Goal: Transaction & Acquisition: Purchase product/service

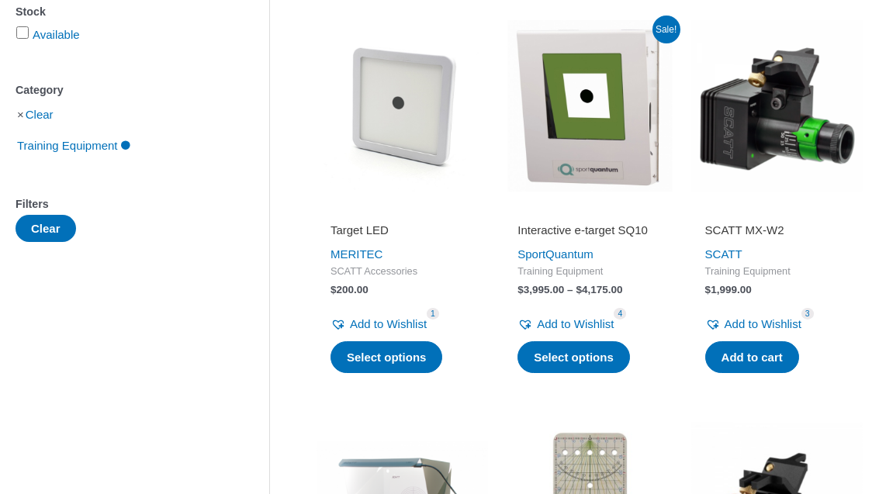
scroll to position [290, 0]
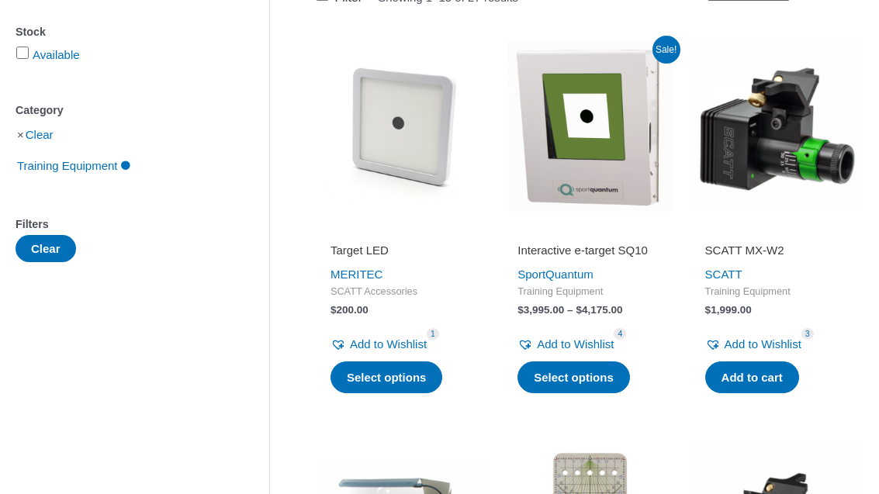
click at [549, 161] on img at bounding box center [588, 125] width 171 height 171
click at [528, 243] on h2 "Interactive e-target SQ10" at bounding box center [589, 251] width 144 height 16
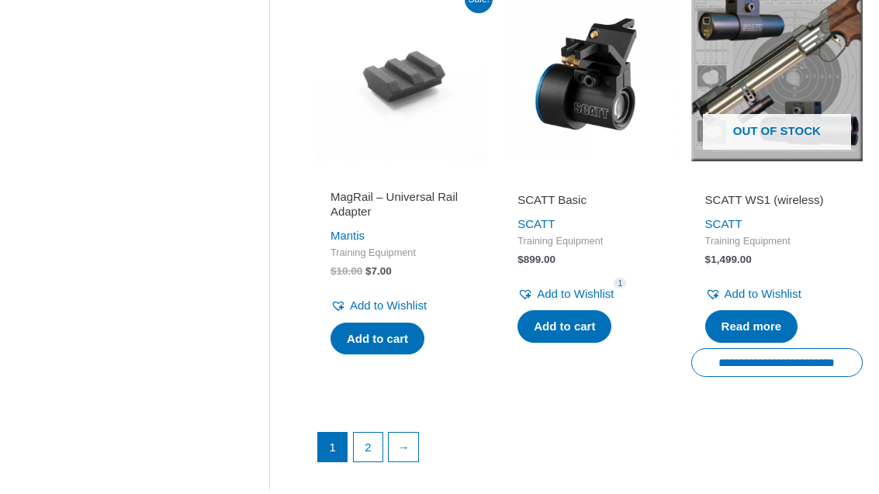
scroll to position [2222, 0]
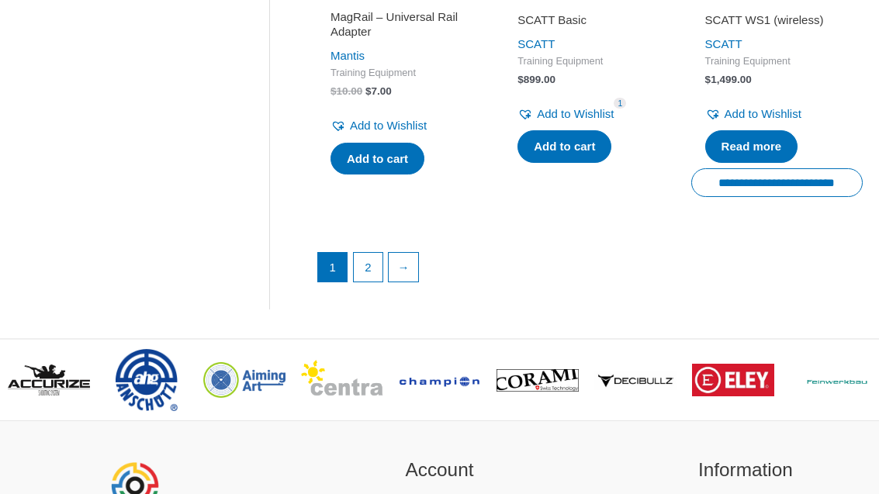
click at [406, 256] on link "→" at bounding box center [403, 267] width 29 height 29
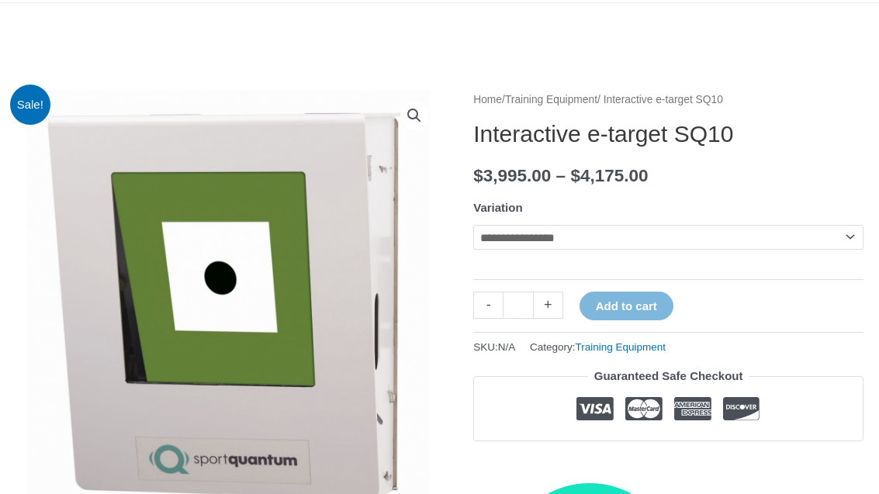
scroll to position [123, 0]
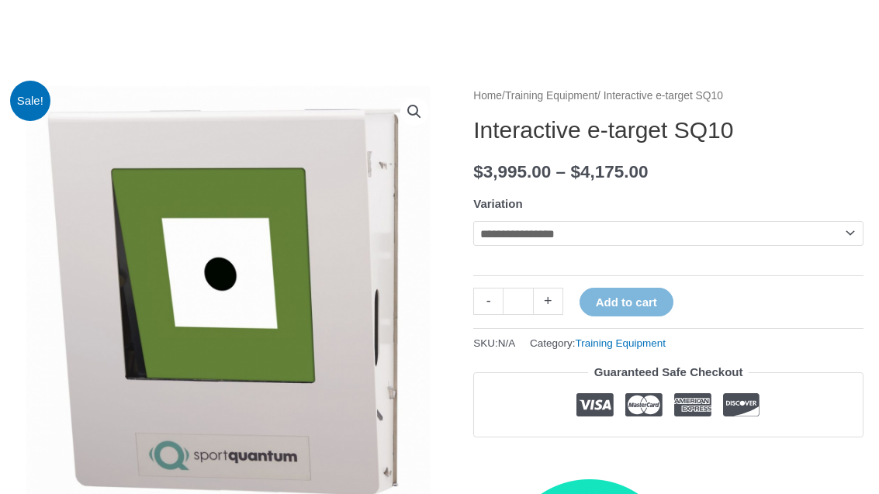
click at [486, 226] on select "**********" at bounding box center [668, 233] width 390 height 25
select select "******"
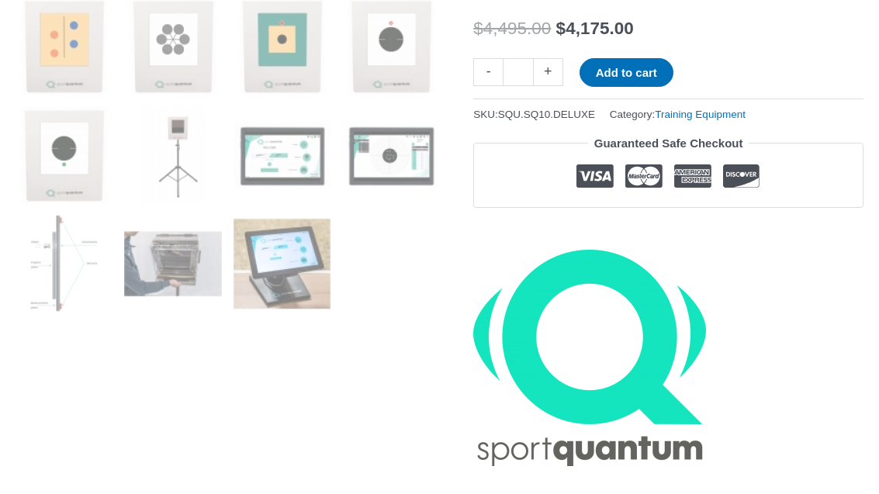
scroll to position [866, 0]
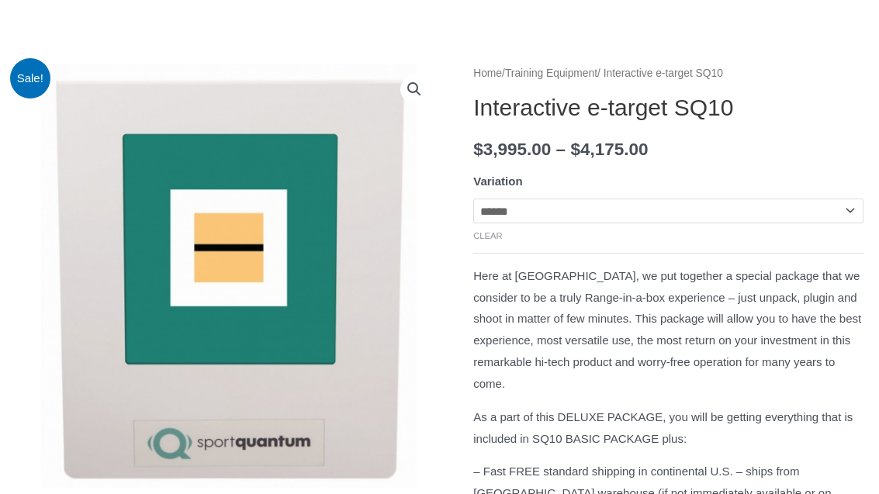
scroll to position [146, 0]
click at [405, 88] on link "🔍" at bounding box center [414, 89] width 28 height 28
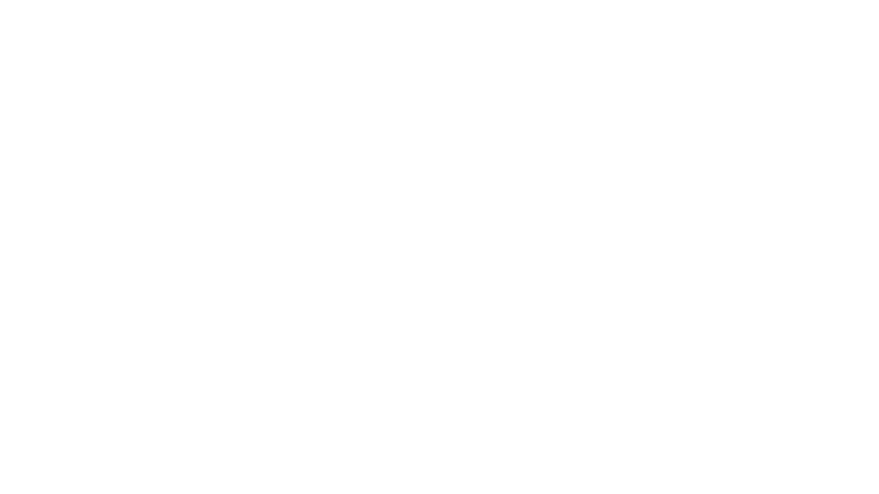
scroll to position [5580, 0]
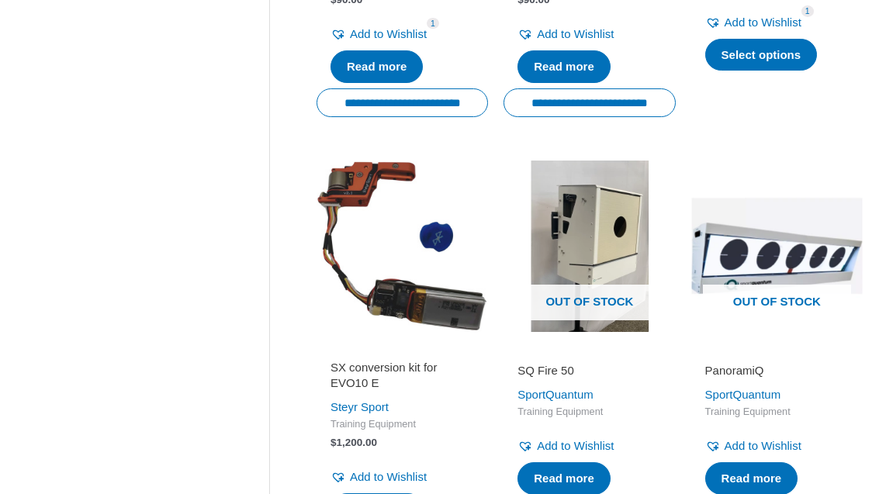
scroll to position [1029, 0]
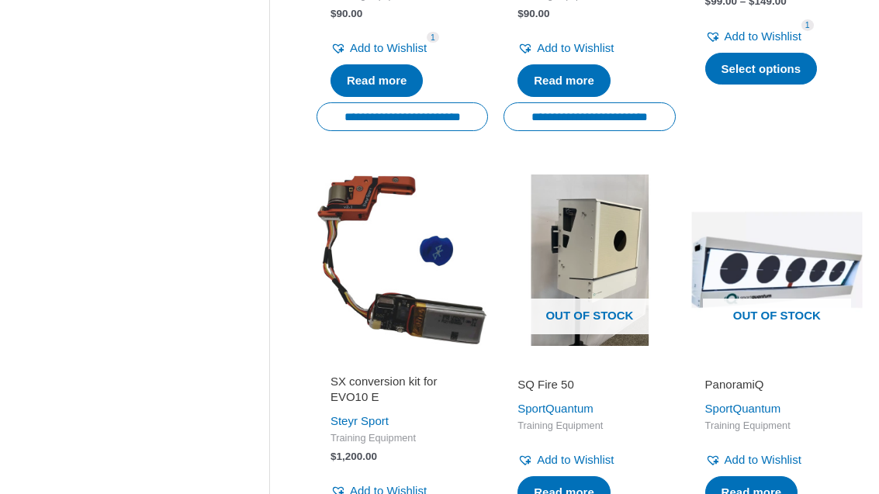
click at [560, 381] on h2 "SQ Fire 50" at bounding box center [589, 385] width 144 height 16
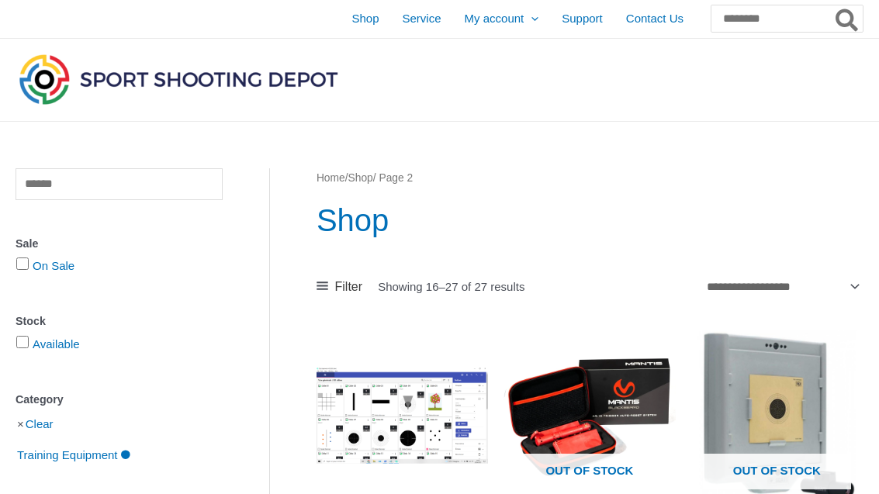
scroll to position [0, 0]
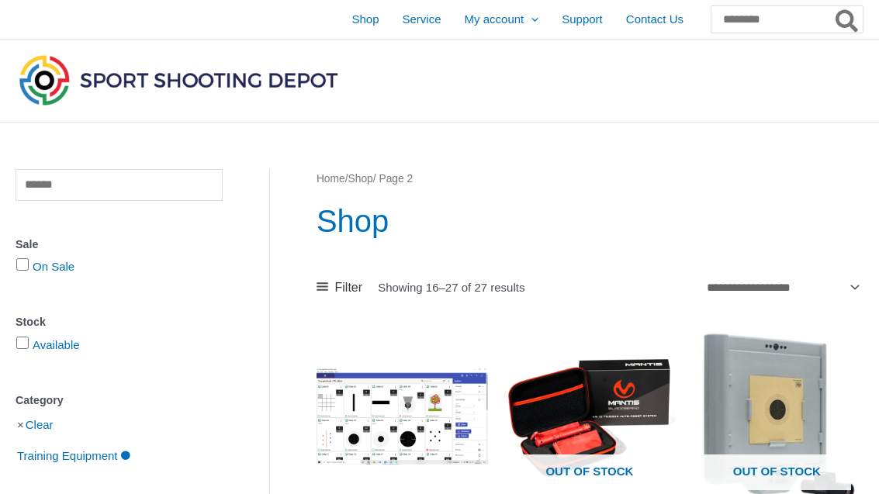
click at [351, 19] on span "Shop" at bounding box center [364, 19] width 27 height 39
click at [351, 13] on span "Shop" at bounding box center [364, 19] width 27 height 39
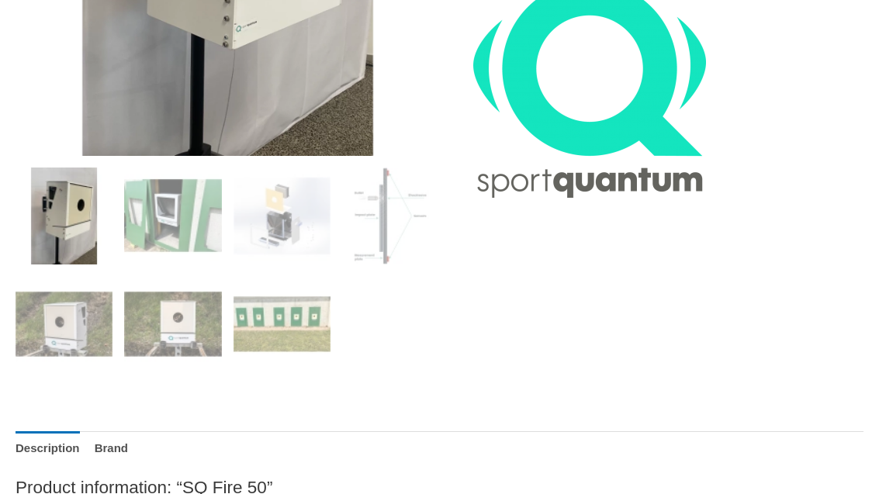
scroll to position [463, 0]
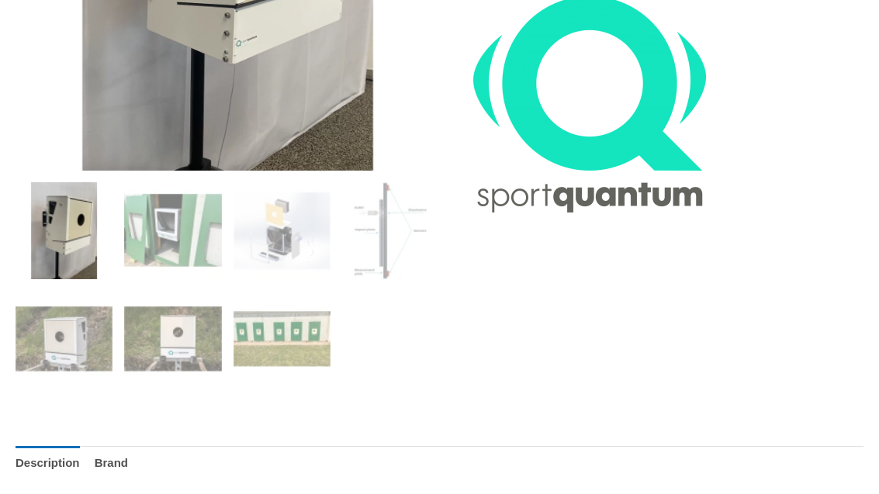
click at [147, 101] on img at bounding box center [377, 273] width 723 height 1055
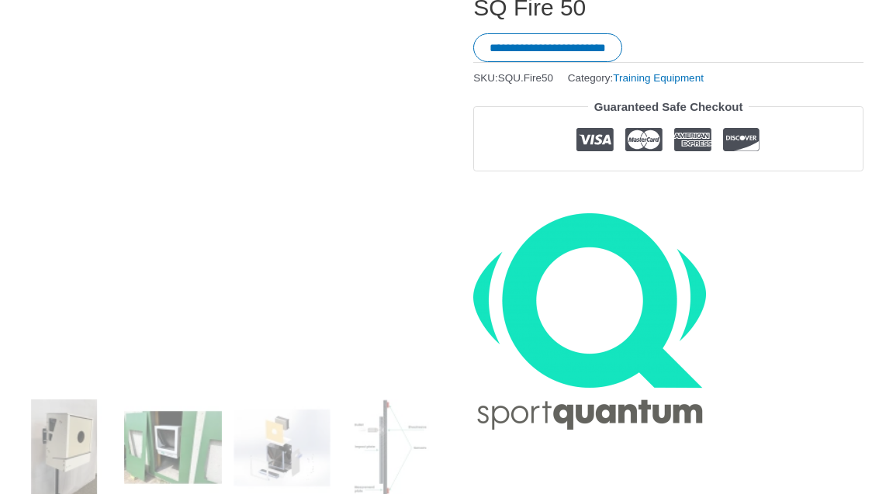
scroll to position [246, 0]
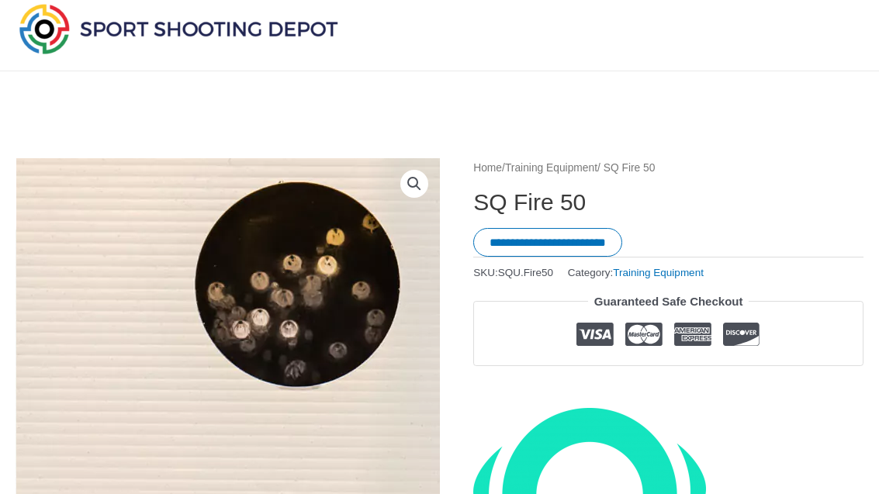
scroll to position [0, 0]
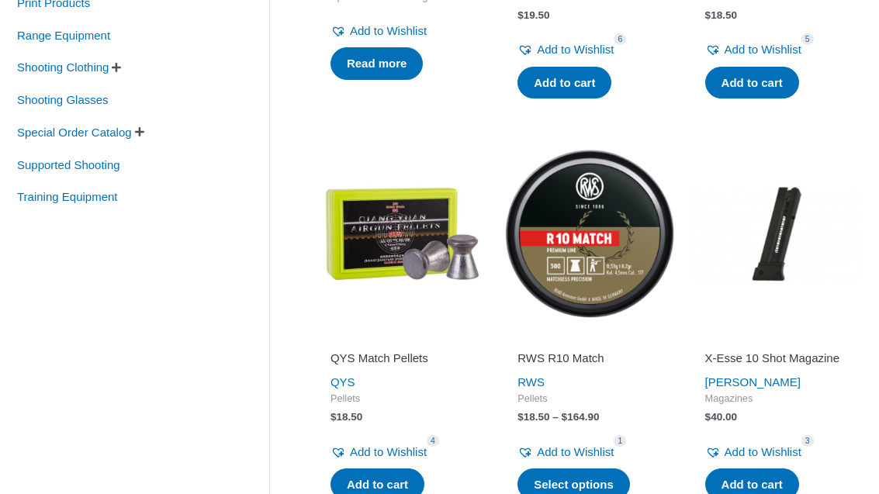
scroll to position [585, 0]
click at [71, 203] on span "Training Equipment" at bounding box center [68, 197] width 104 height 26
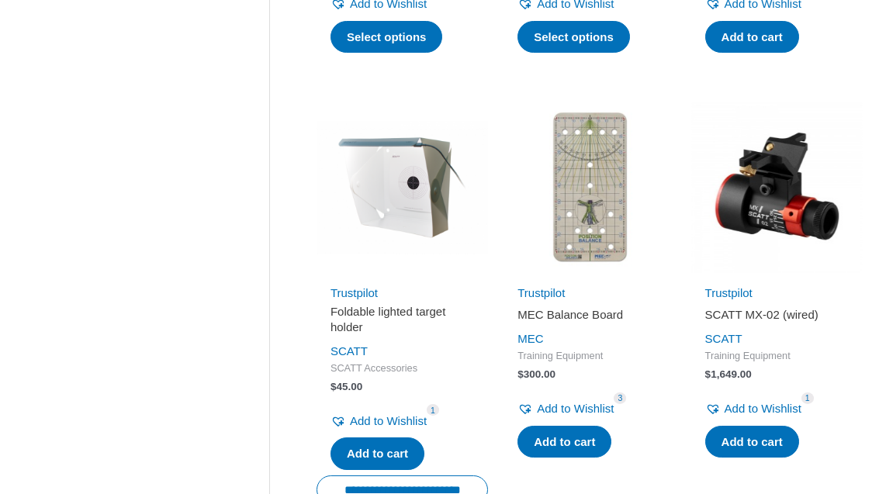
scroll to position [635, 0]
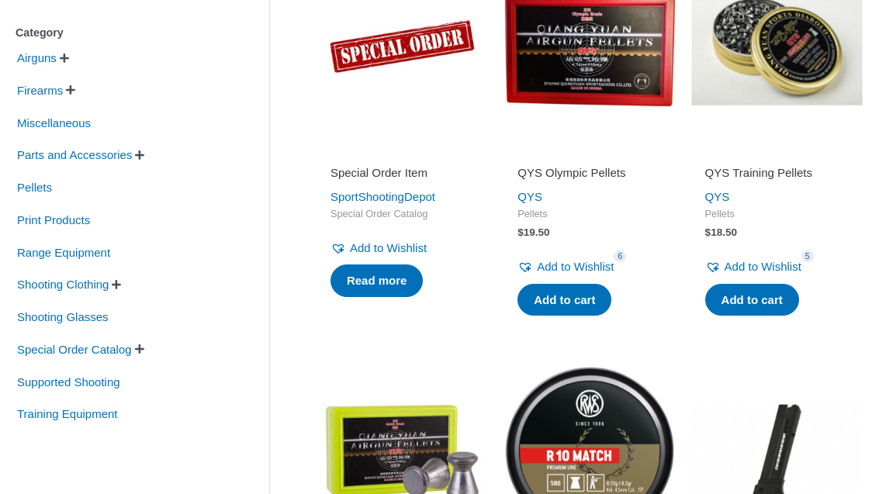
scroll to position [368, 0]
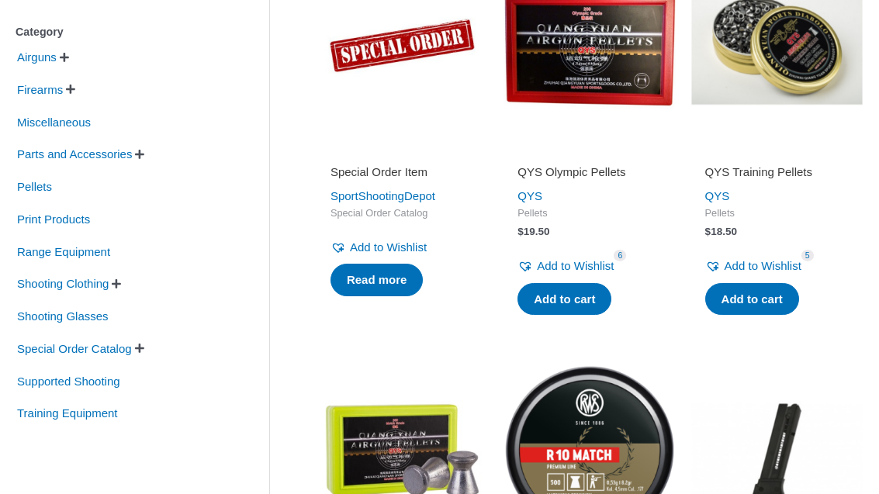
click at [74, 261] on span "Range Equipment" at bounding box center [64, 253] width 96 height 26
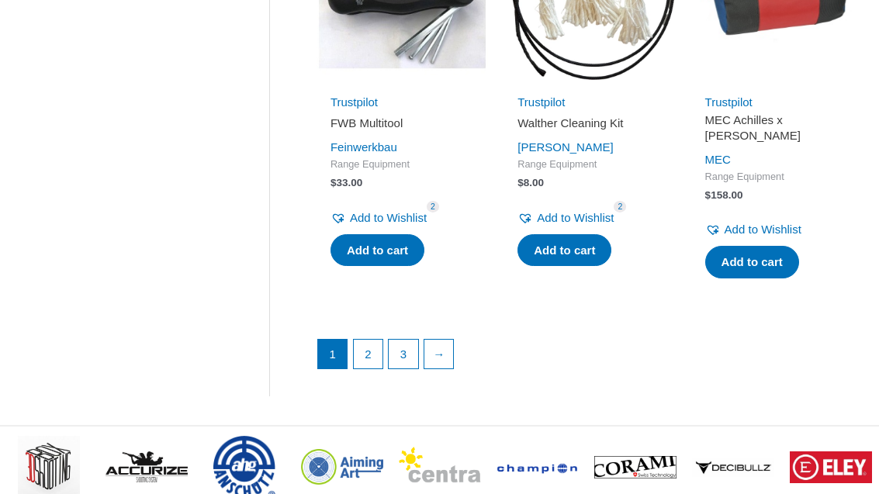
scroll to position [2174, 0]
click at [435, 340] on link "→" at bounding box center [438, 354] width 29 height 29
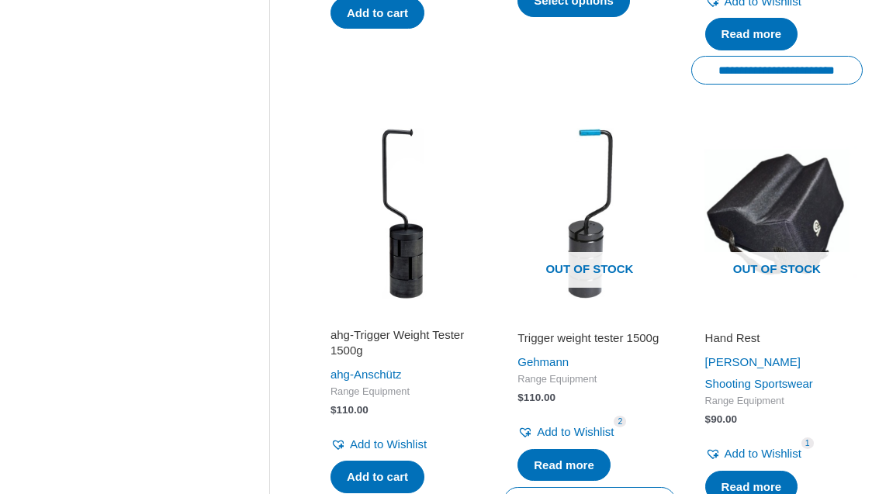
scroll to position [1549, 0]
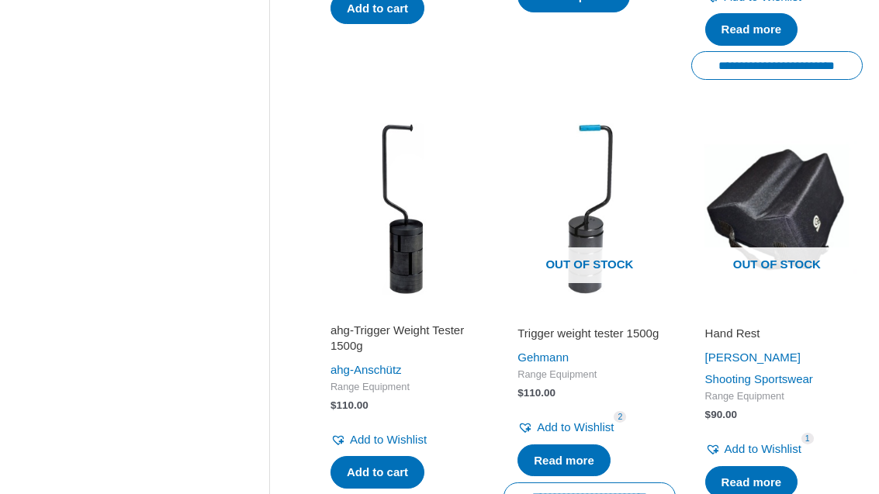
click at [354, 323] on h2 "ahg-Trigger Weight Tester 1500g" at bounding box center [402, 338] width 144 height 30
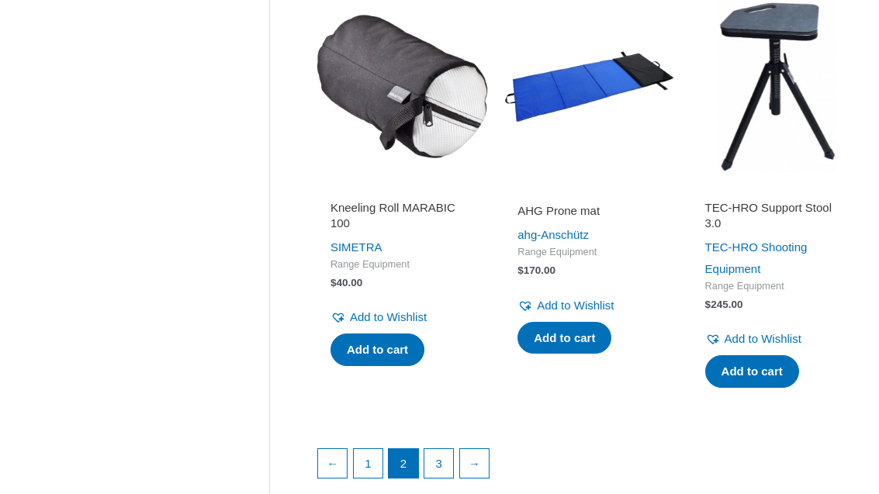
scroll to position [2129, 0]
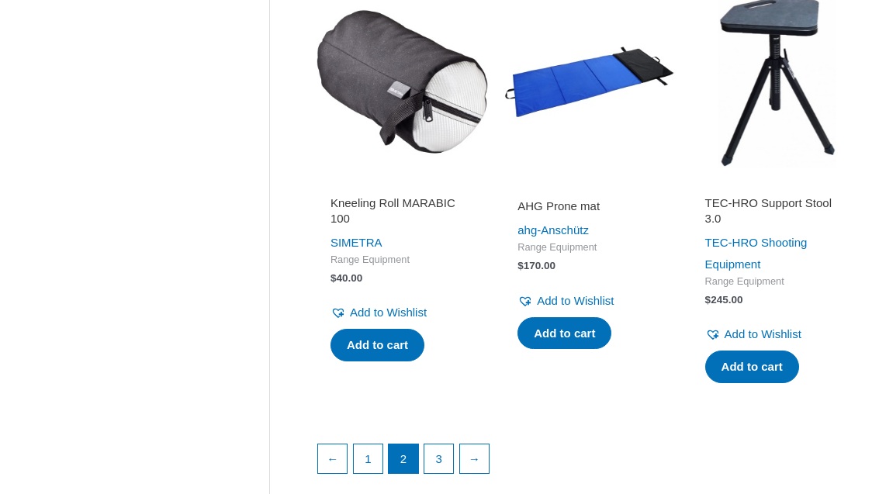
click at [489, 445] on link "→" at bounding box center [474, 459] width 29 height 29
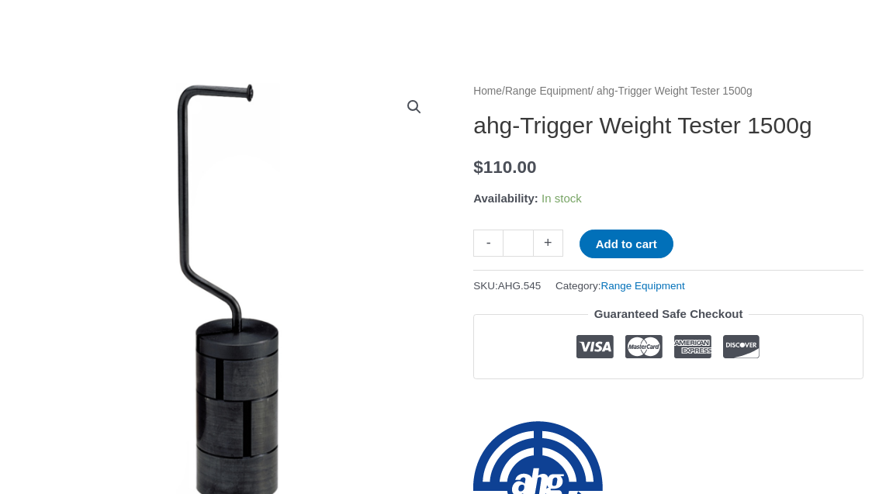
scroll to position [128, 0]
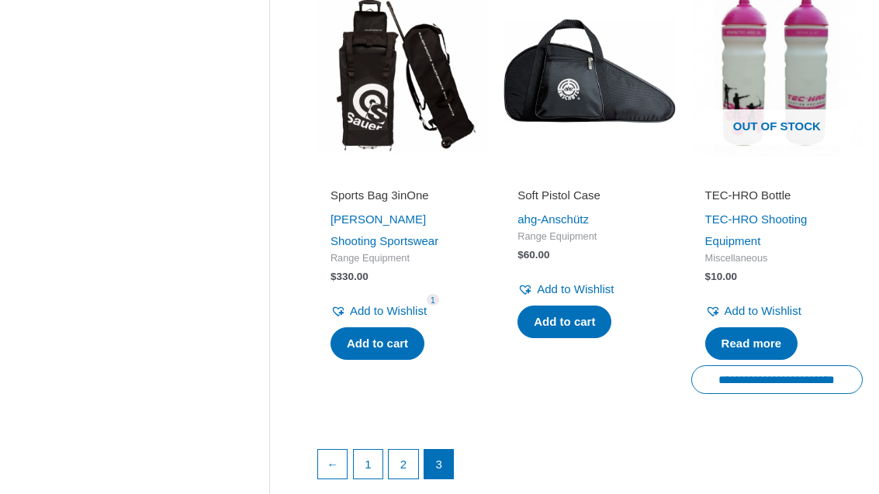
scroll to position [2140, 0]
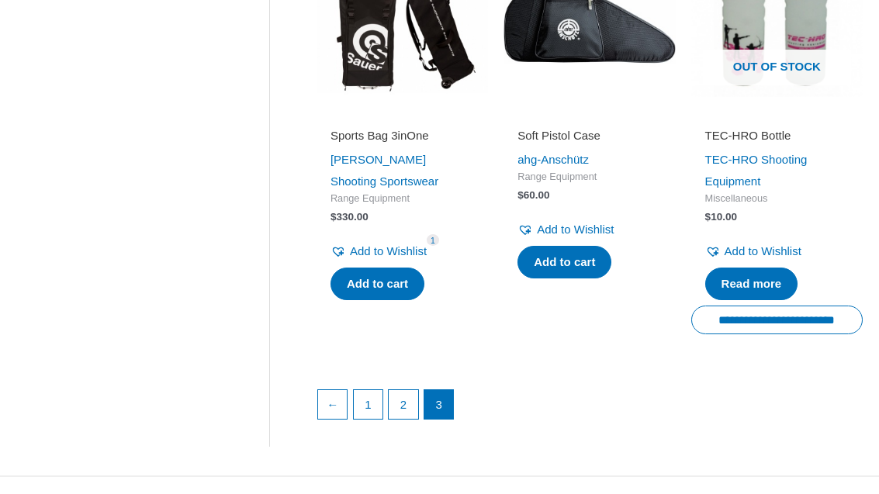
click at [368, 393] on link "1" at bounding box center [368, 404] width 29 height 29
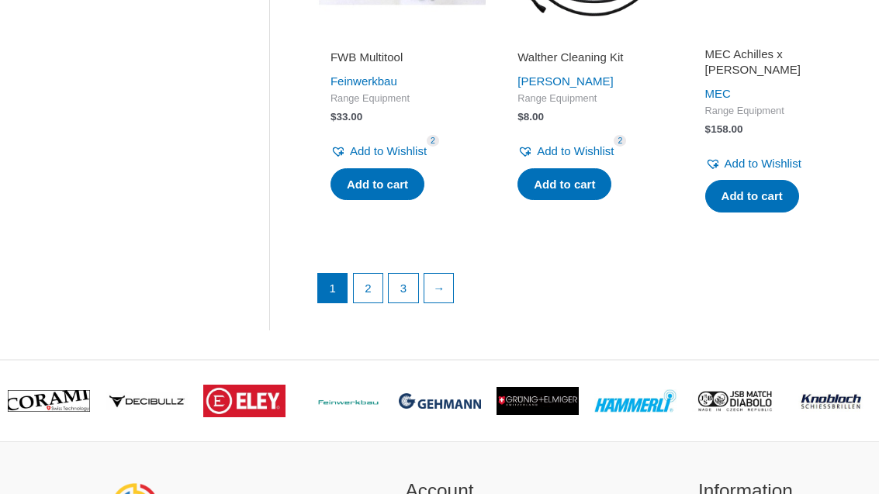
scroll to position [2233, 0]
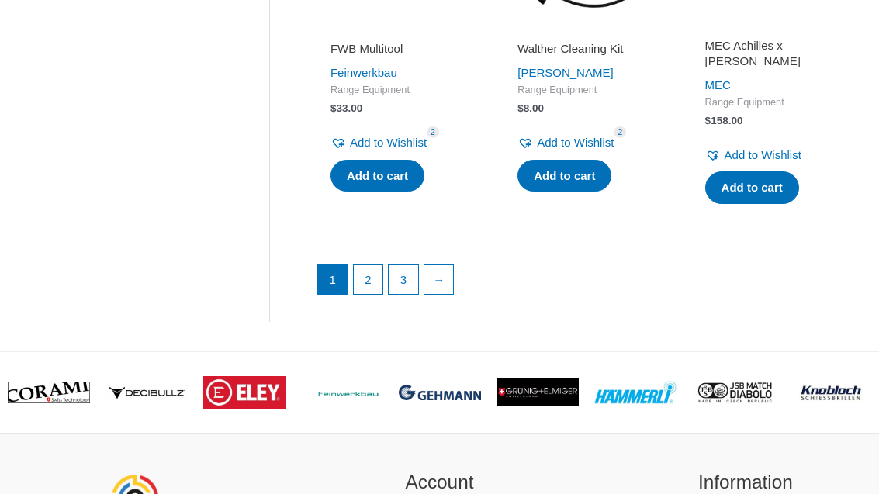
click at [435, 265] on link "→" at bounding box center [438, 279] width 29 height 29
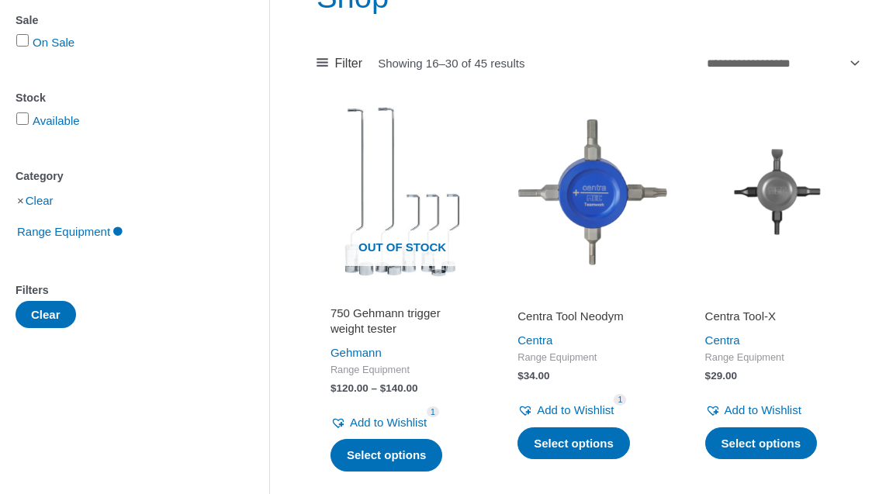
scroll to position [272, 0]
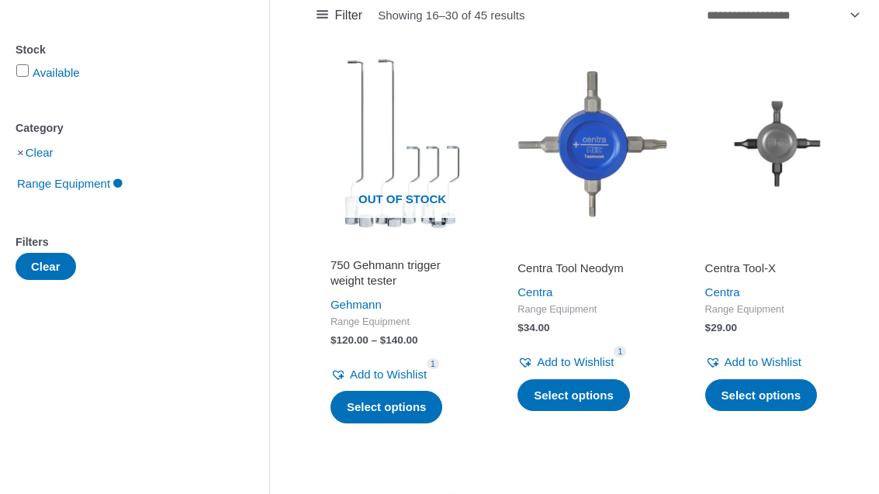
click at [357, 277] on h2 "750 Gehmann trigger weight tester" at bounding box center [402, 273] width 144 height 30
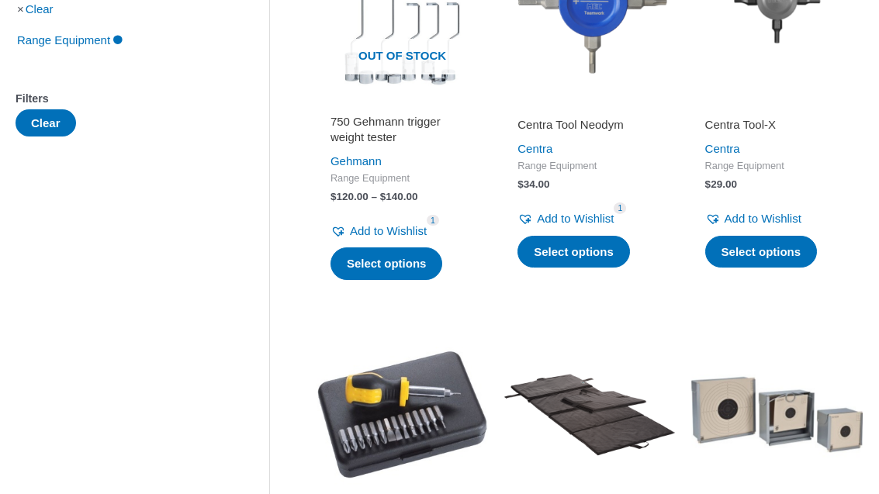
scroll to position [0, 0]
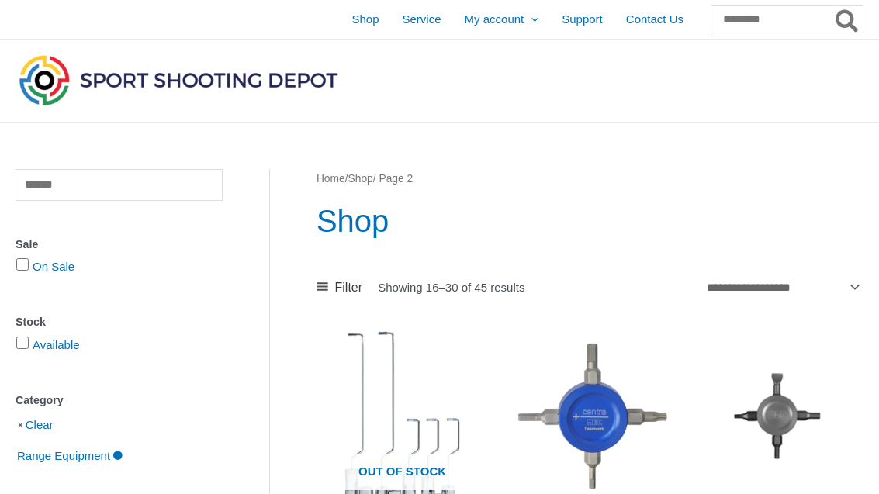
click at [351, 17] on span "Shop" at bounding box center [364, 19] width 27 height 39
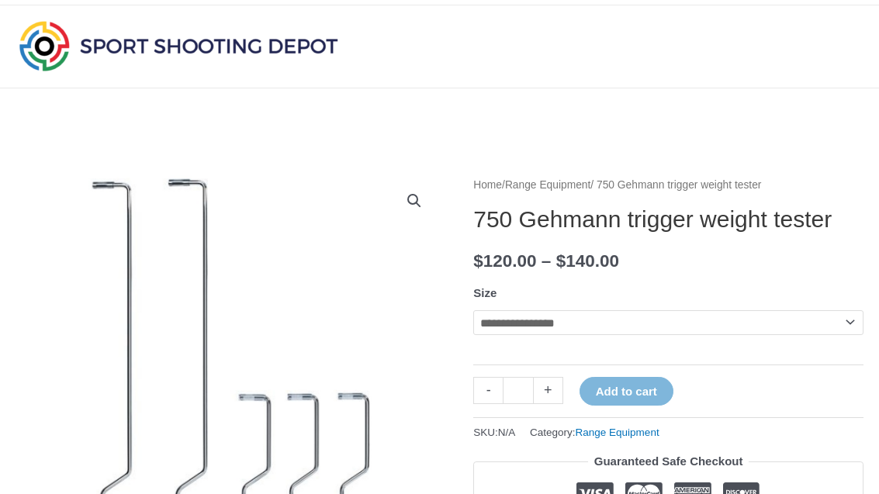
scroll to position [213, 0]
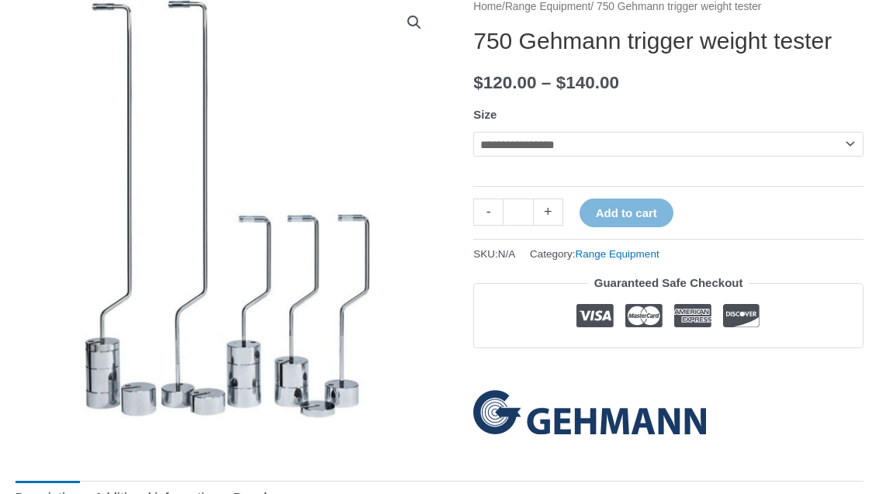
click at [833, 157] on select "**********" at bounding box center [668, 144] width 390 height 25
select select "****"
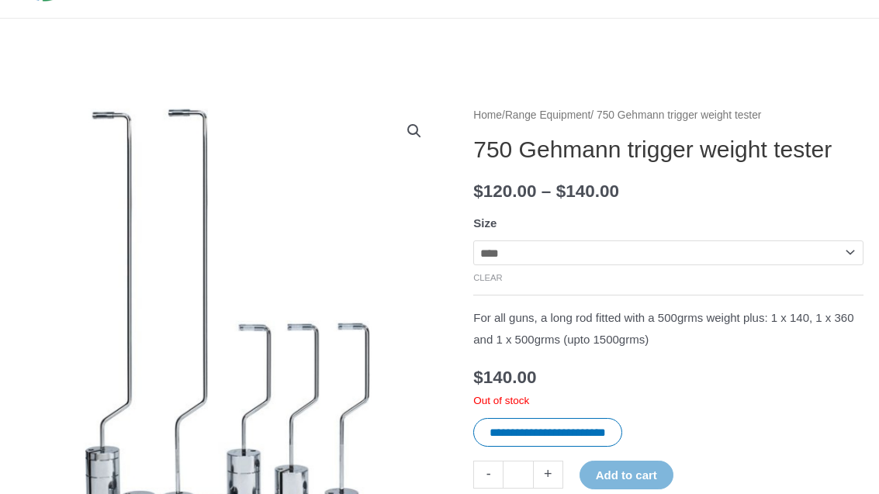
scroll to position [0, 0]
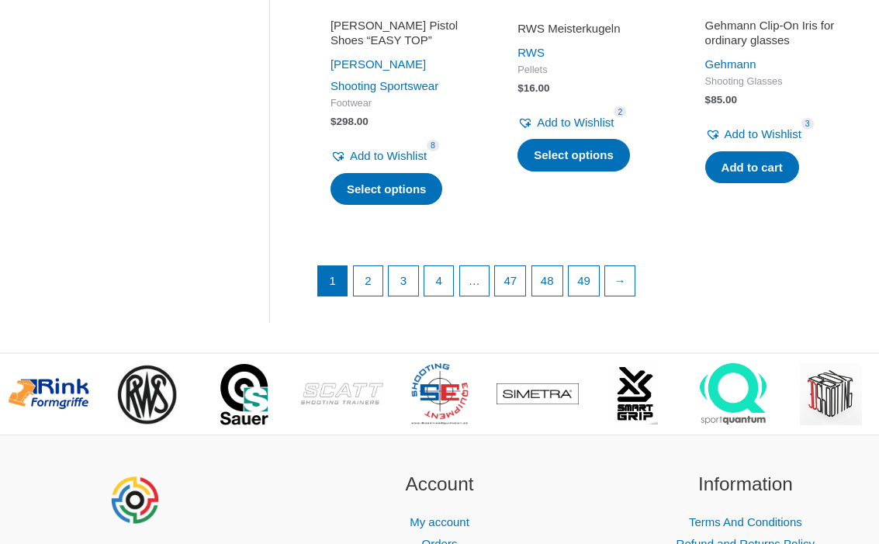
scroll to position [2163, 0]
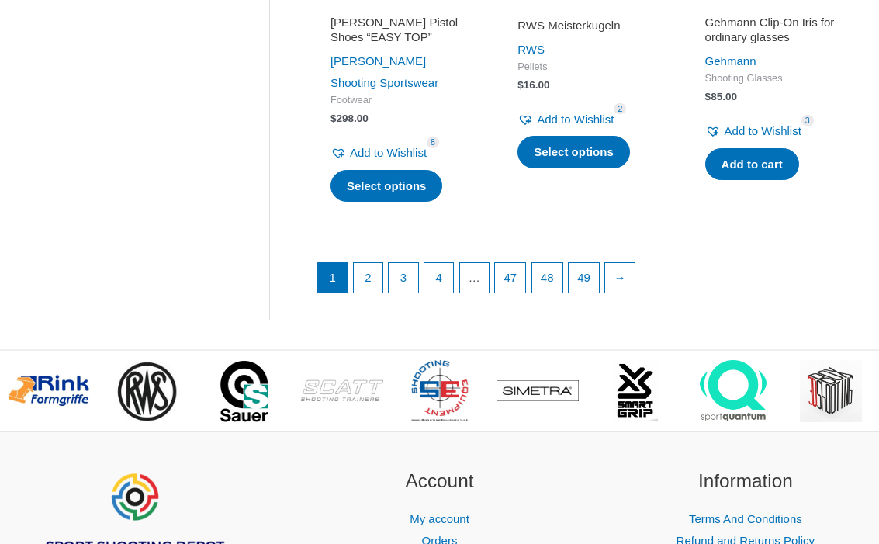
click at [635, 269] on link "→" at bounding box center [619, 278] width 29 height 29
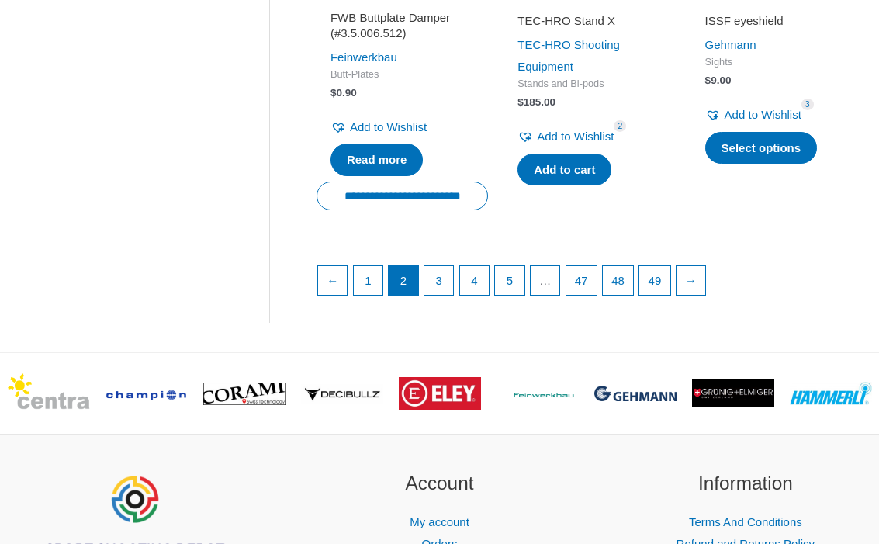
scroll to position [2176, 0]
click at [706, 270] on link "→" at bounding box center [690, 280] width 29 height 29
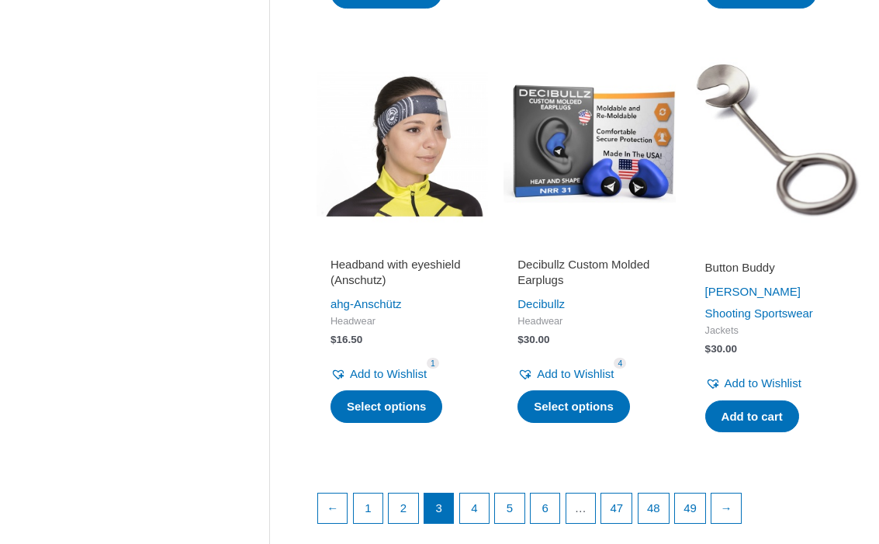
scroll to position [2156, 0]
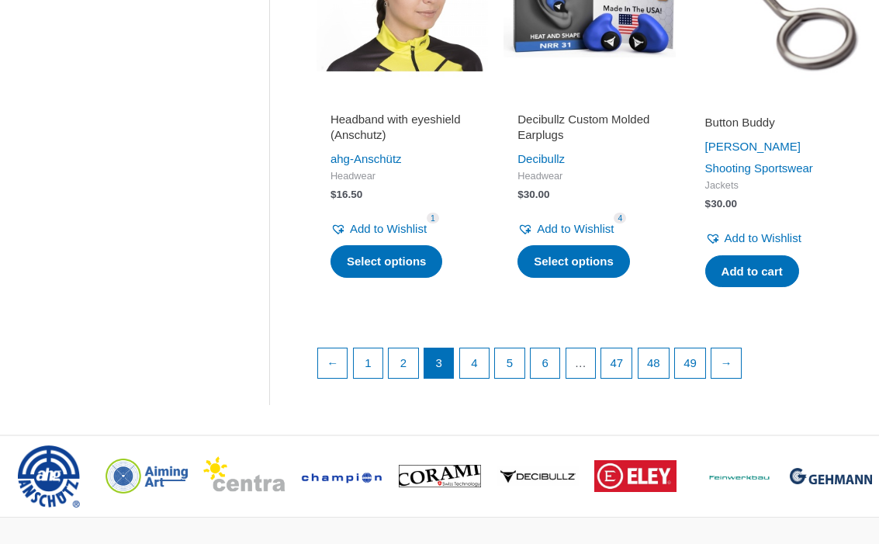
click at [741, 348] on link "→" at bounding box center [725, 362] width 29 height 29
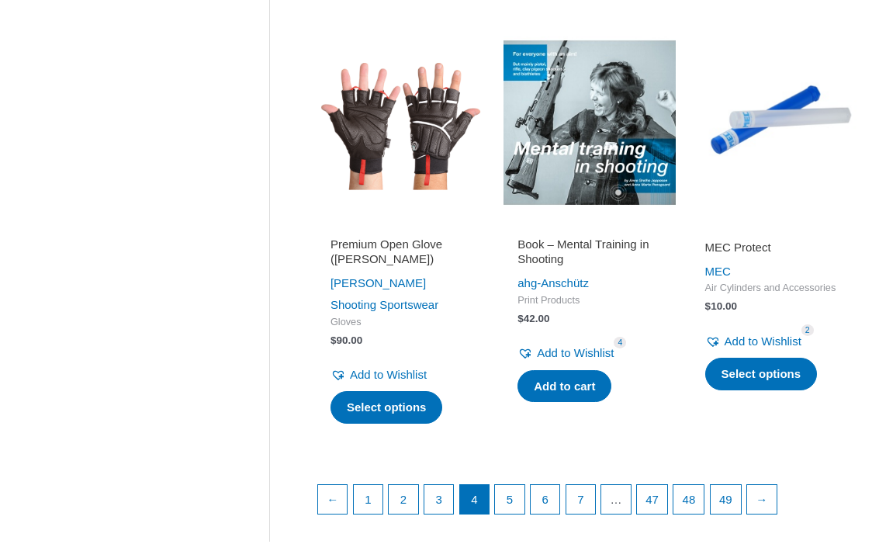
scroll to position [2220, 0]
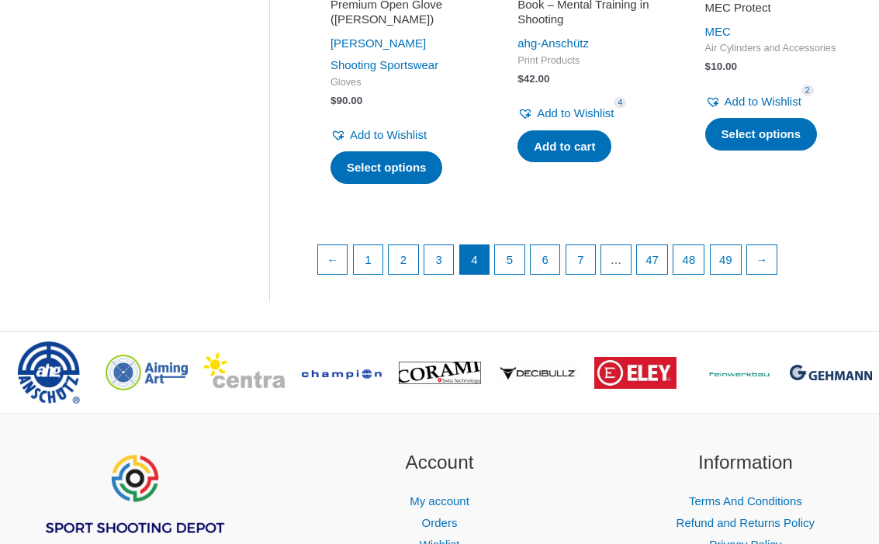
click at [776, 253] on link "→" at bounding box center [761, 260] width 29 height 29
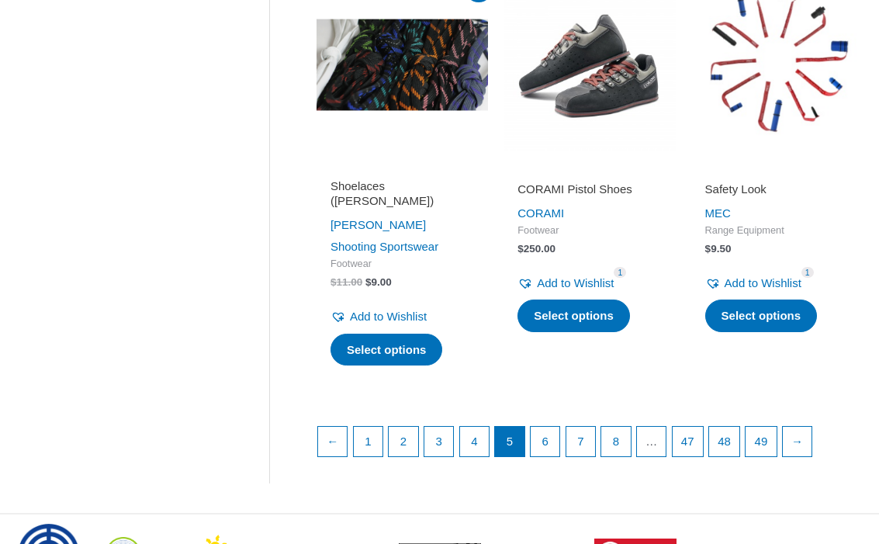
scroll to position [2181, 0]
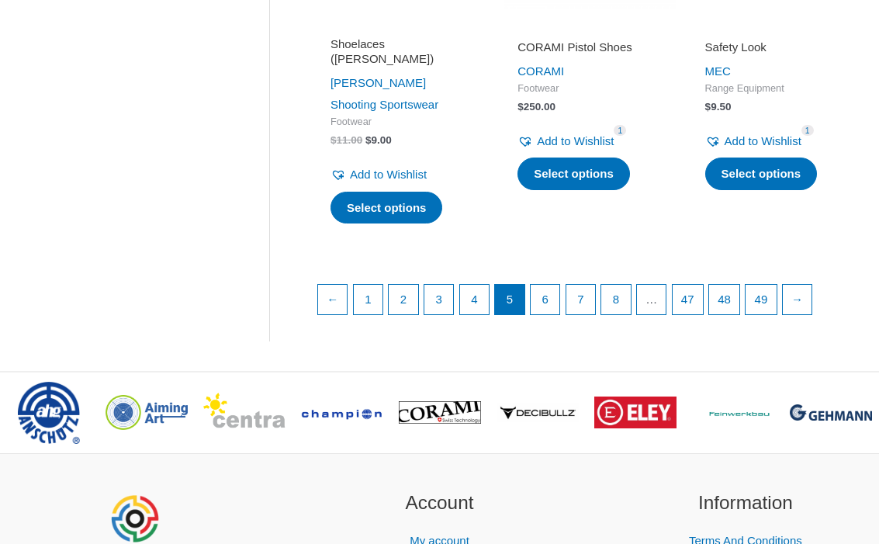
click at [812, 285] on link "→" at bounding box center [797, 299] width 29 height 29
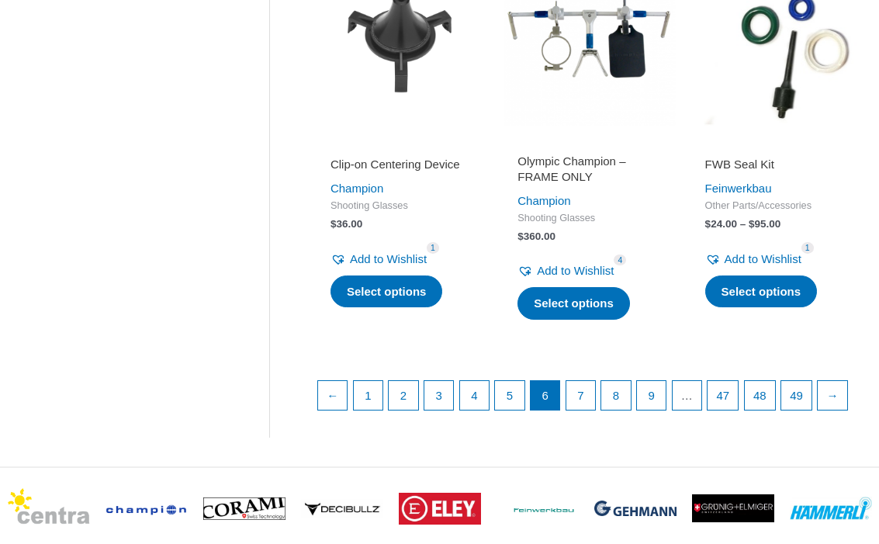
scroll to position [2154, 0]
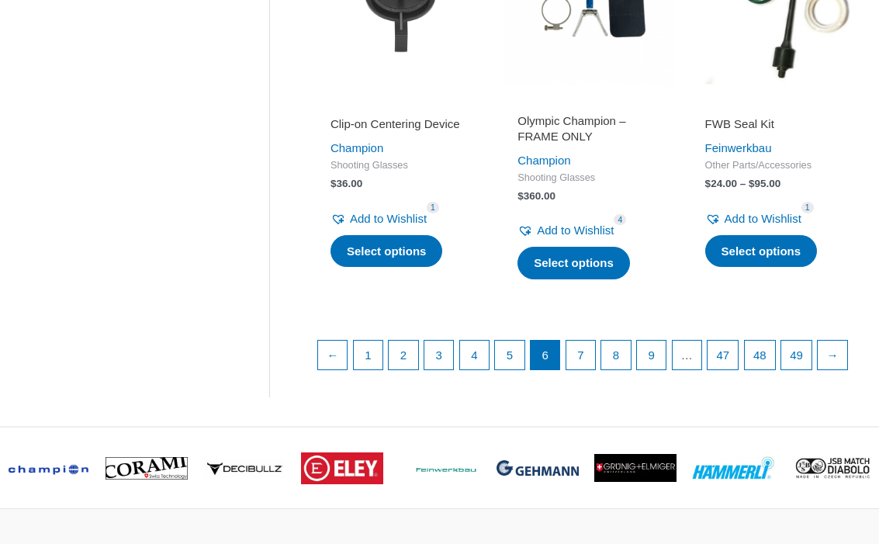
click at [818, 370] on link "→" at bounding box center [832, 355] width 29 height 29
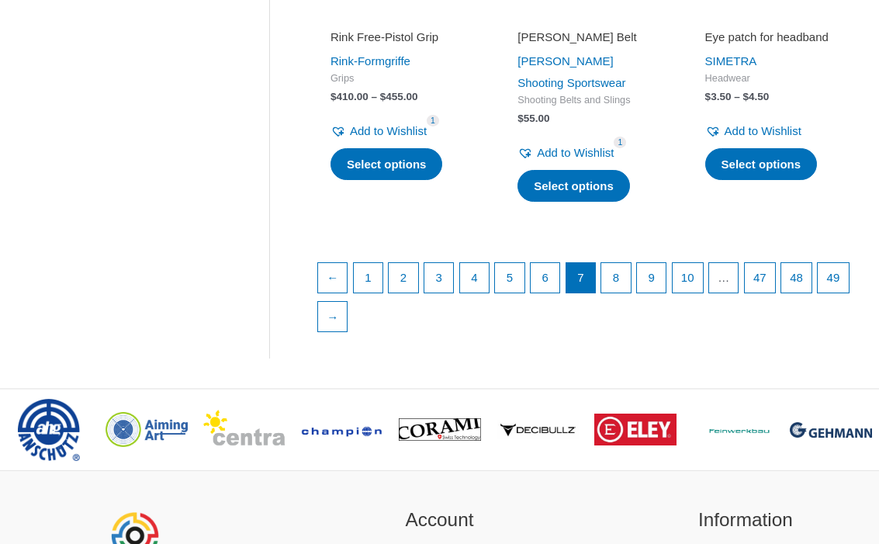
scroll to position [2321, 0]
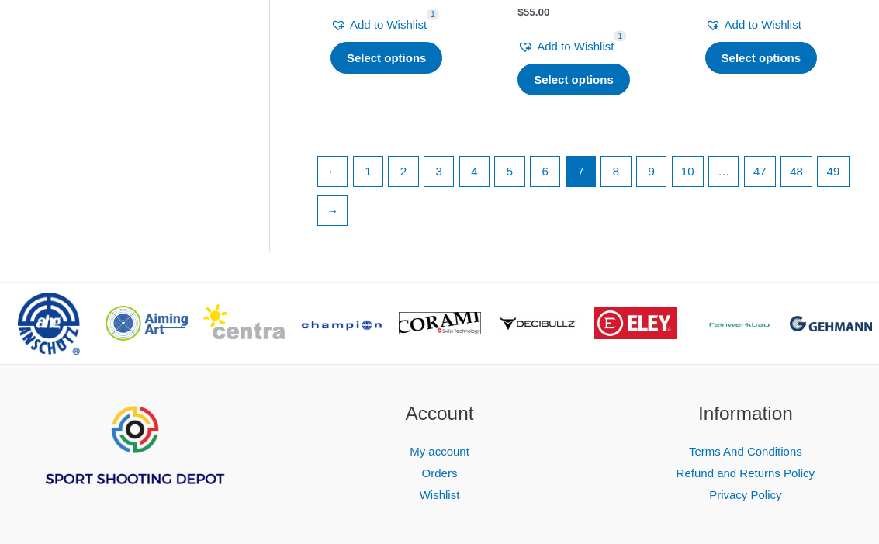
click at [348, 199] on link "→" at bounding box center [332, 209] width 29 height 29
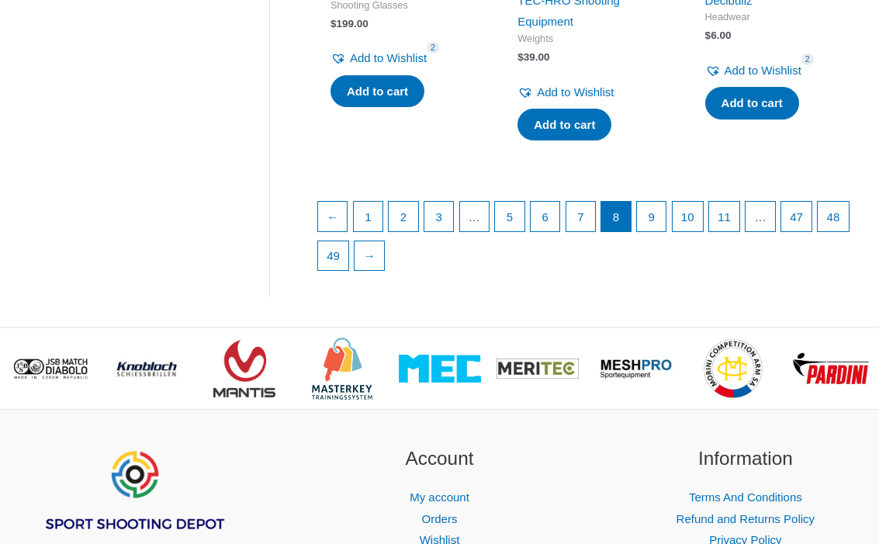
scroll to position [2337, 0]
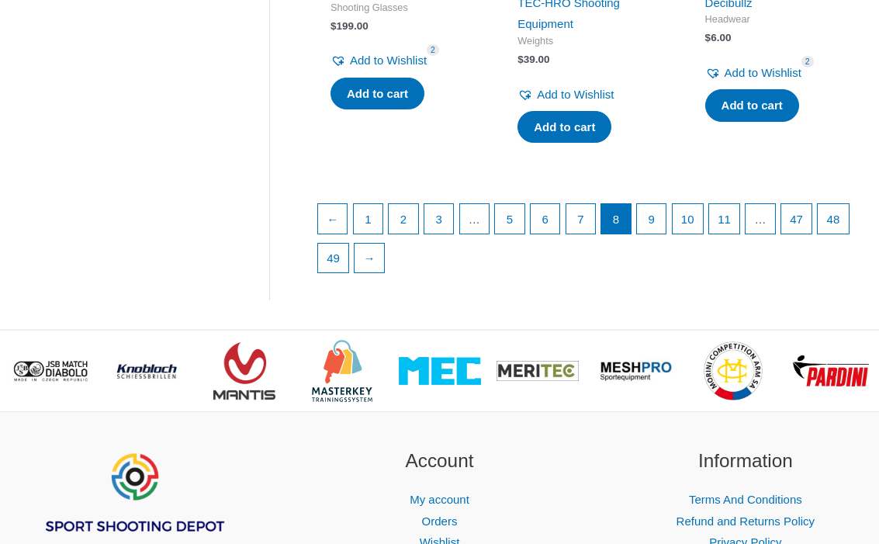
click at [384, 244] on link "→" at bounding box center [369, 258] width 29 height 29
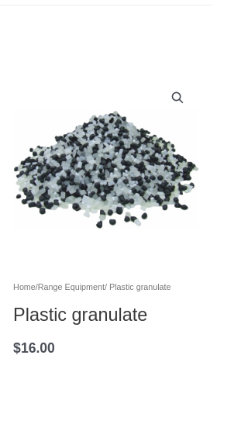
scroll to position [275, 0]
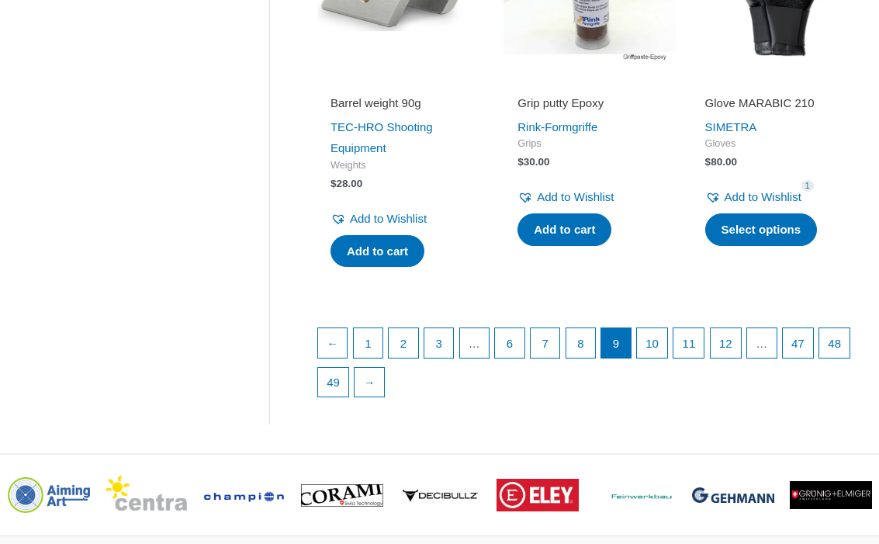
scroll to position [2181, 0]
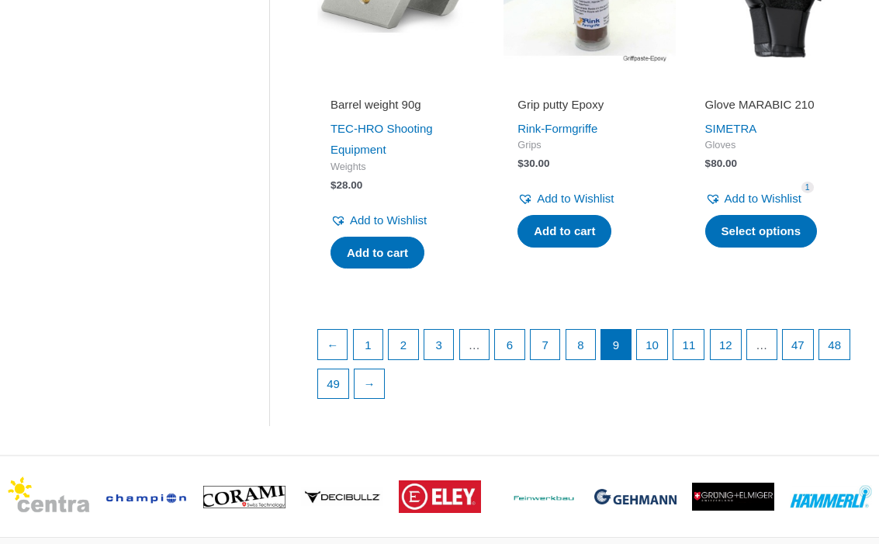
click at [384, 372] on link "→" at bounding box center [369, 383] width 29 height 29
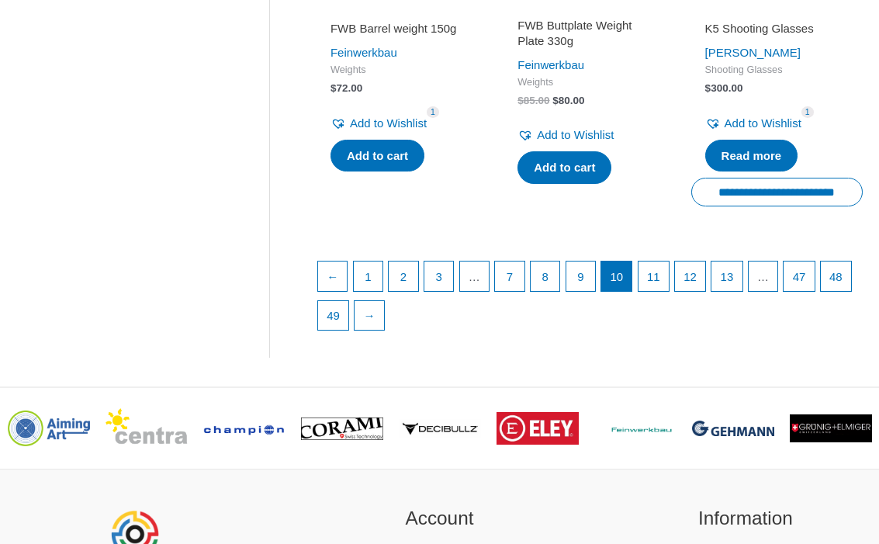
scroll to position [2240, 0]
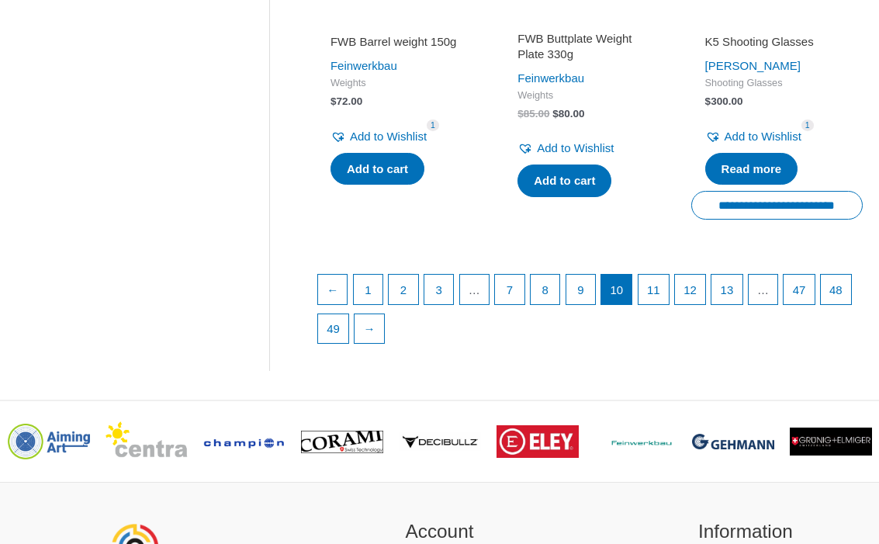
click at [384, 314] on link "→" at bounding box center [369, 328] width 29 height 29
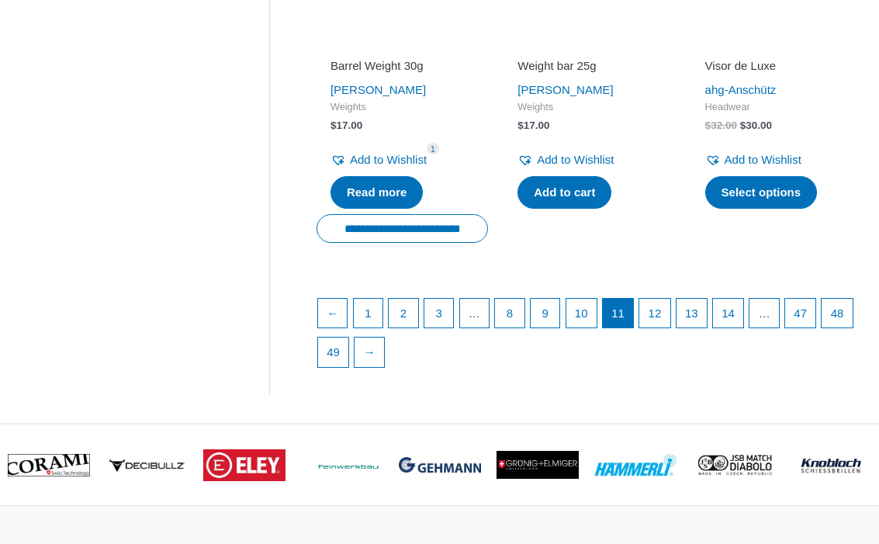
scroll to position [2198, 0]
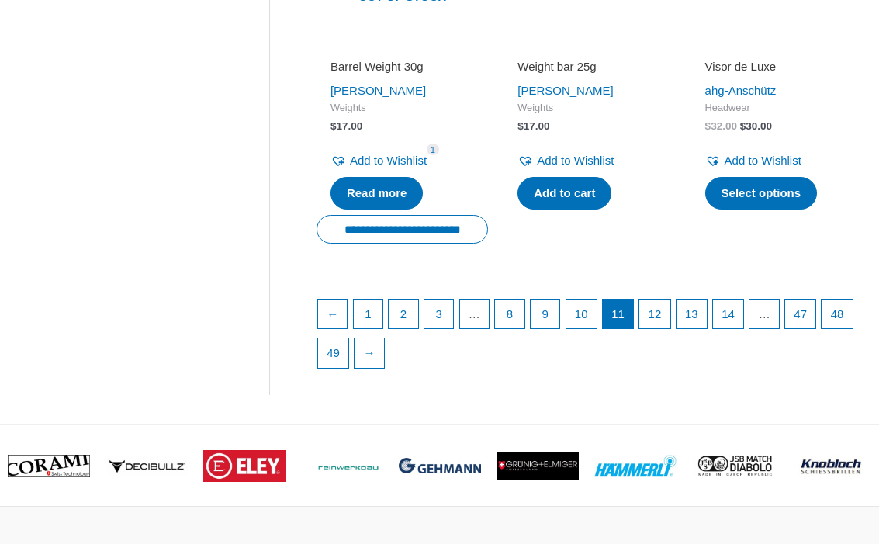
click at [384, 348] on link "→" at bounding box center [369, 352] width 29 height 29
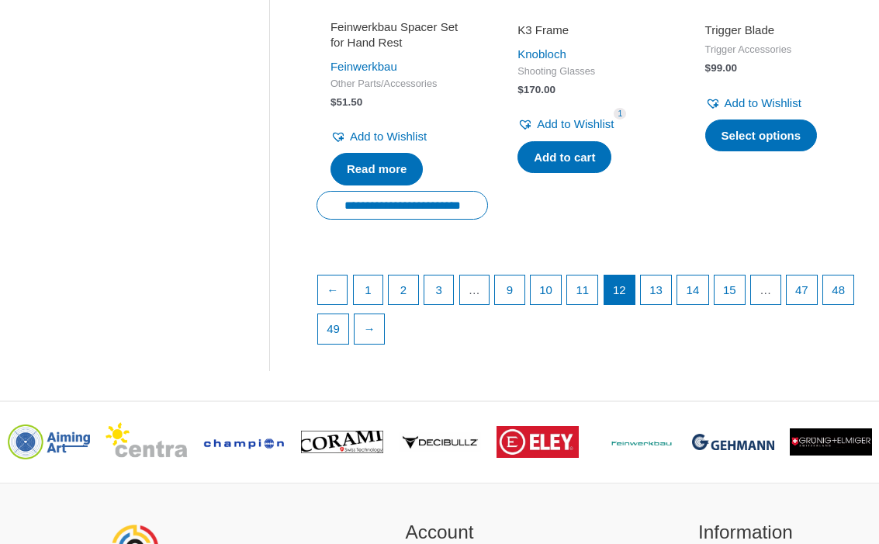
scroll to position [2195, 0]
click at [384, 344] on link "→" at bounding box center [369, 328] width 29 height 29
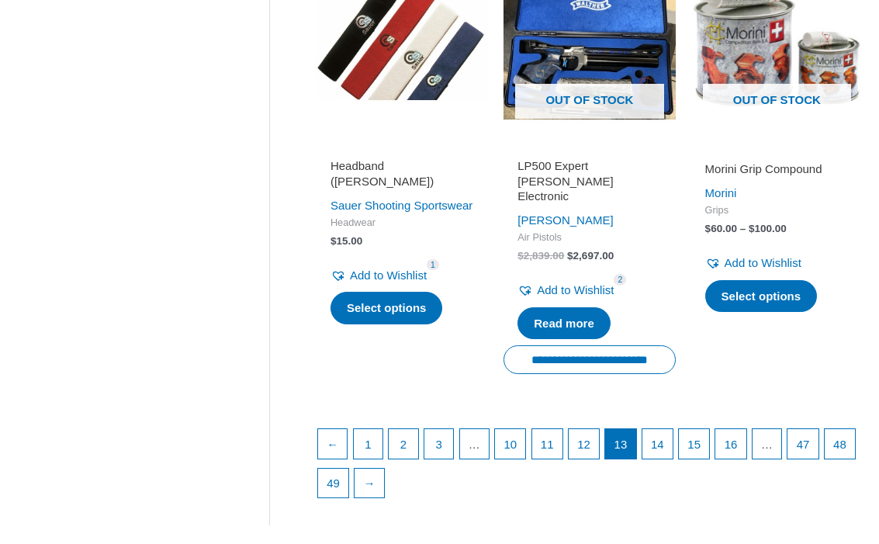
scroll to position [2101, 0]
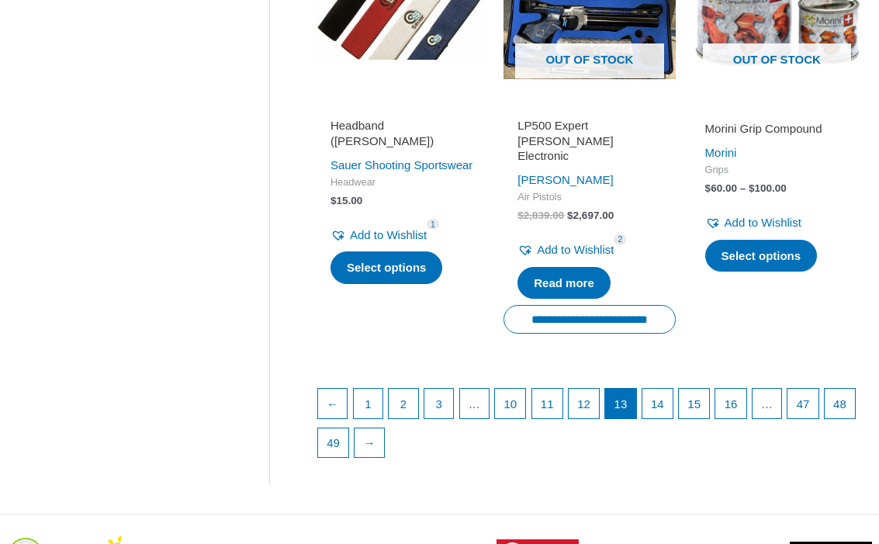
click at [384, 428] on link "→" at bounding box center [369, 442] width 29 height 29
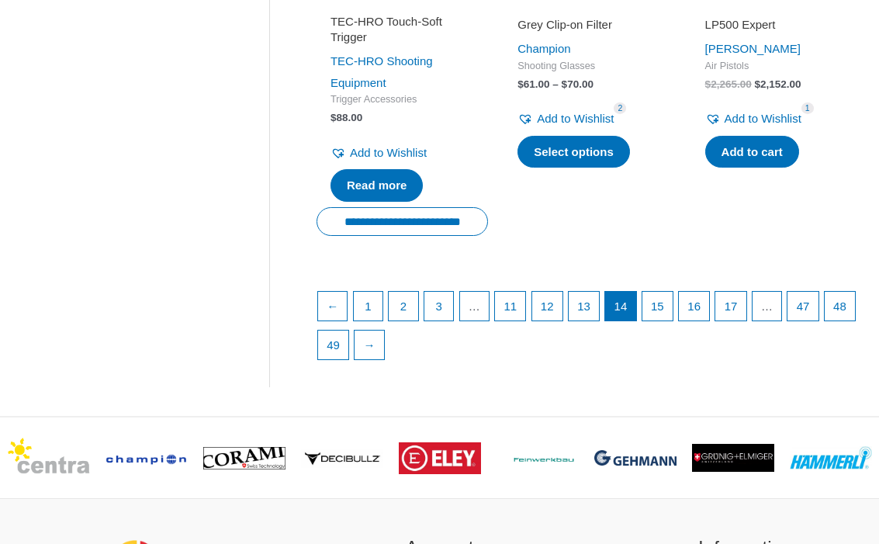
scroll to position [2184, 0]
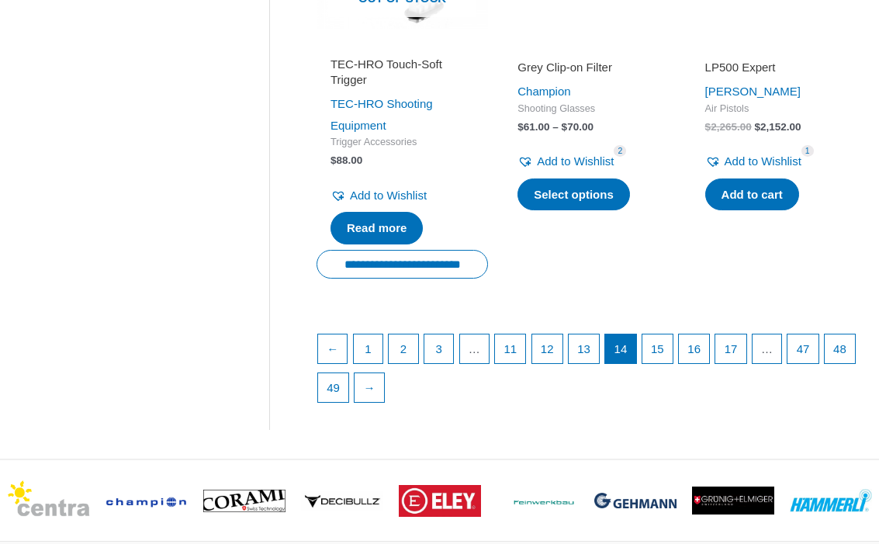
click at [384, 396] on link "→" at bounding box center [369, 387] width 29 height 29
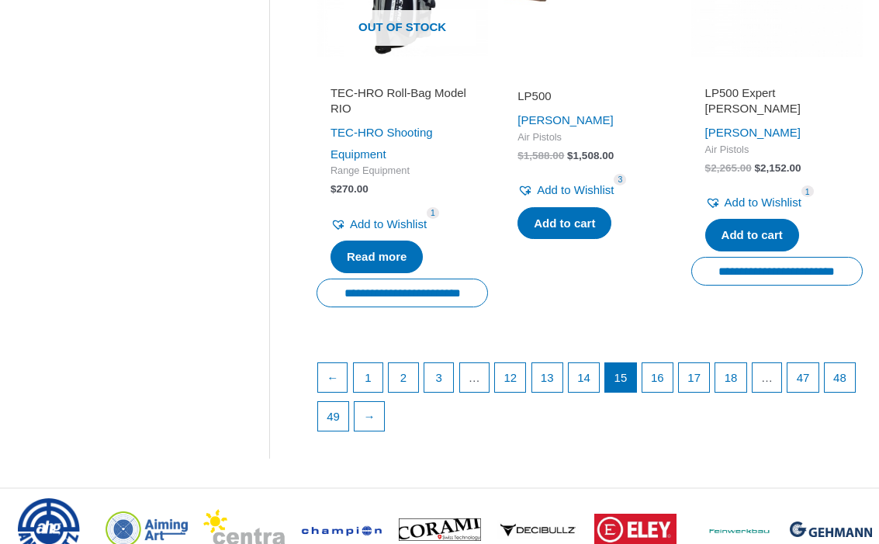
scroll to position [2251, 0]
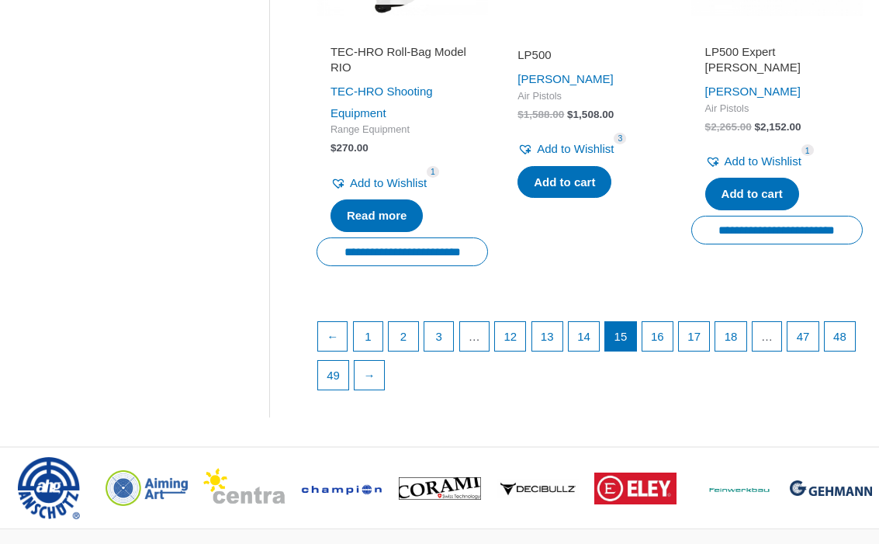
click at [384, 361] on link "→" at bounding box center [369, 375] width 29 height 29
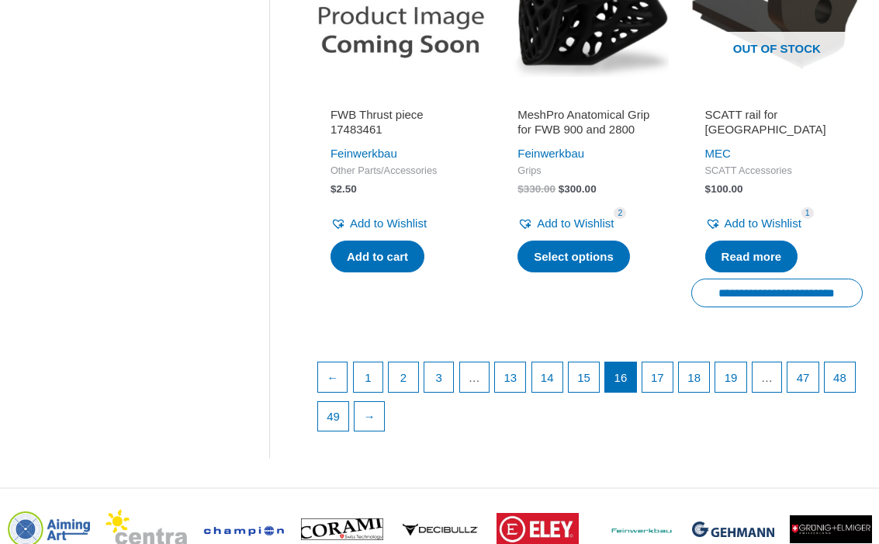
scroll to position [2128, 0]
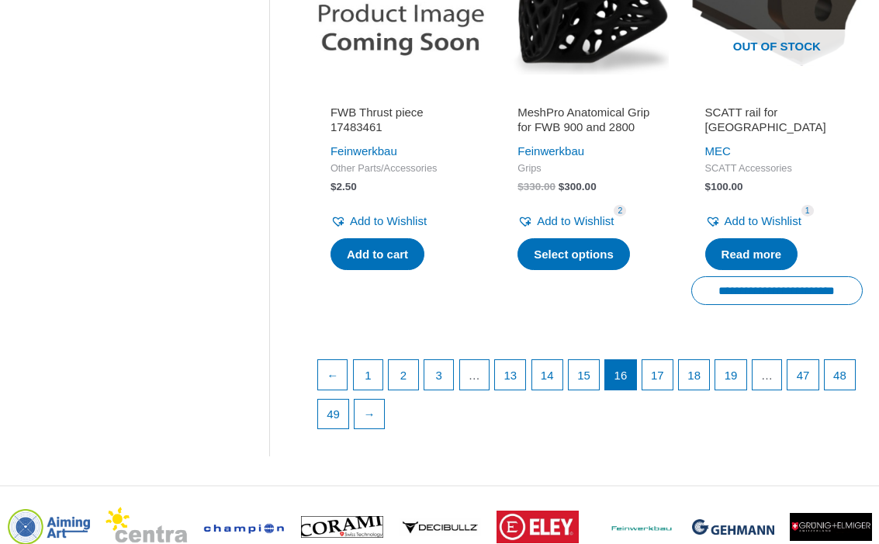
click at [384, 400] on link "→" at bounding box center [369, 414] width 29 height 29
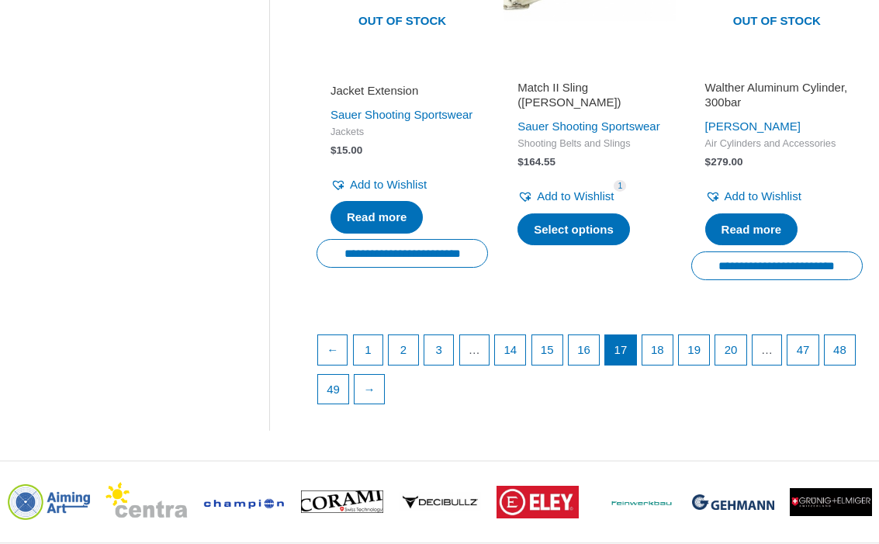
scroll to position [2207, 0]
click at [384, 404] on link "→" at bounding box center [369, 389] width 29 height 29
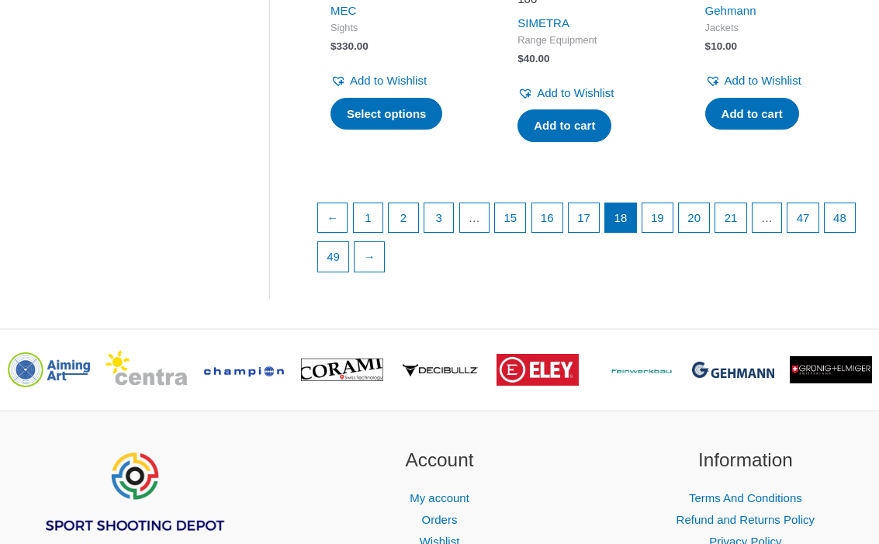
scroll to position [2246, 0]
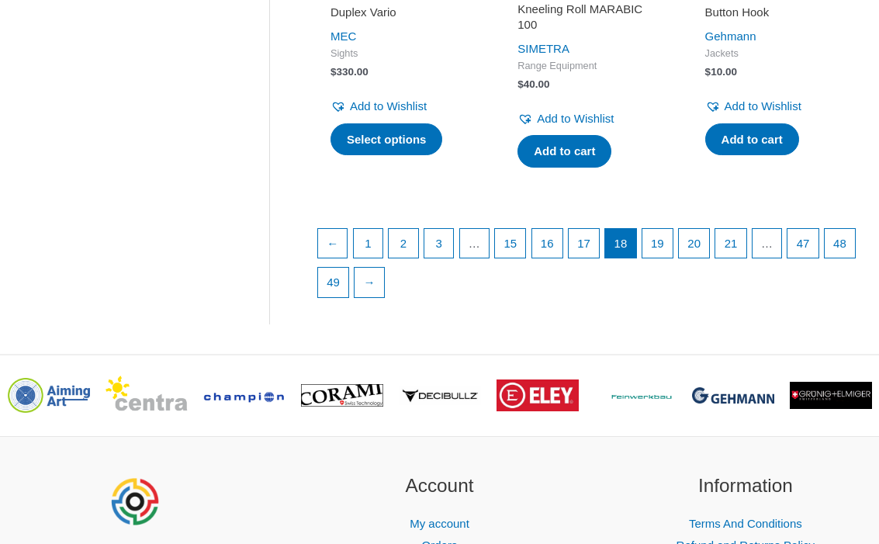
click at [384, 268] on link "→" at bounding box center [369, 282] width 29 height 29
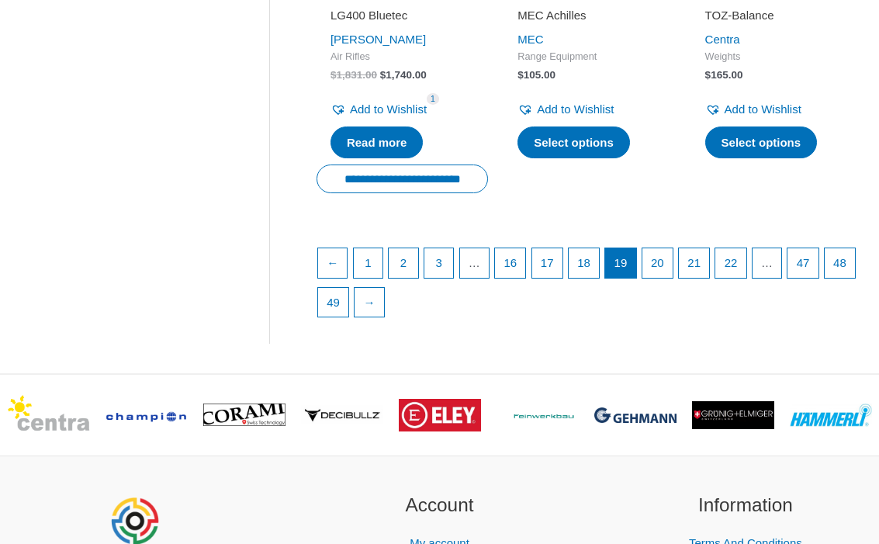
scroll to position [2232, 0]
click at [384, 291] on link "→" at bounding box center [369, 302] width 29 height 29
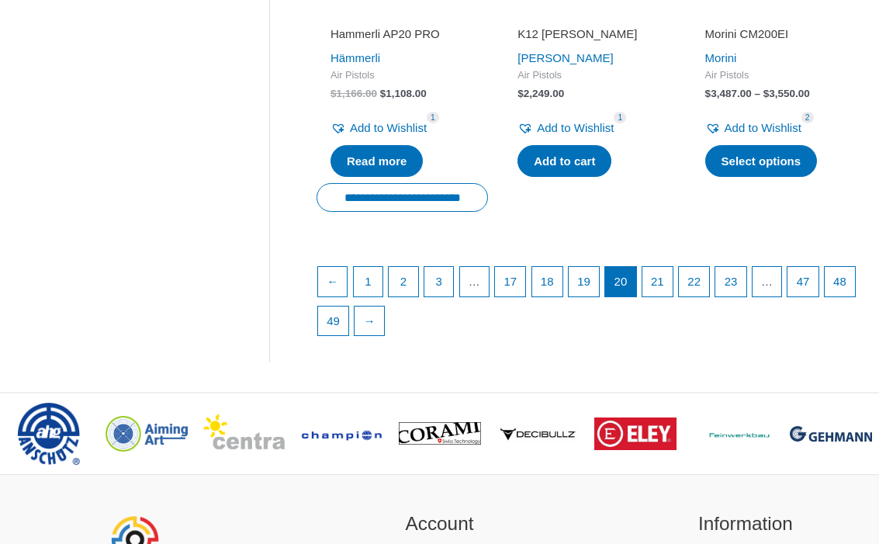
scroll to position [2214, 0]
click at [384, 336] on link "→" at bounding box center [369, 320] width 29 height 29
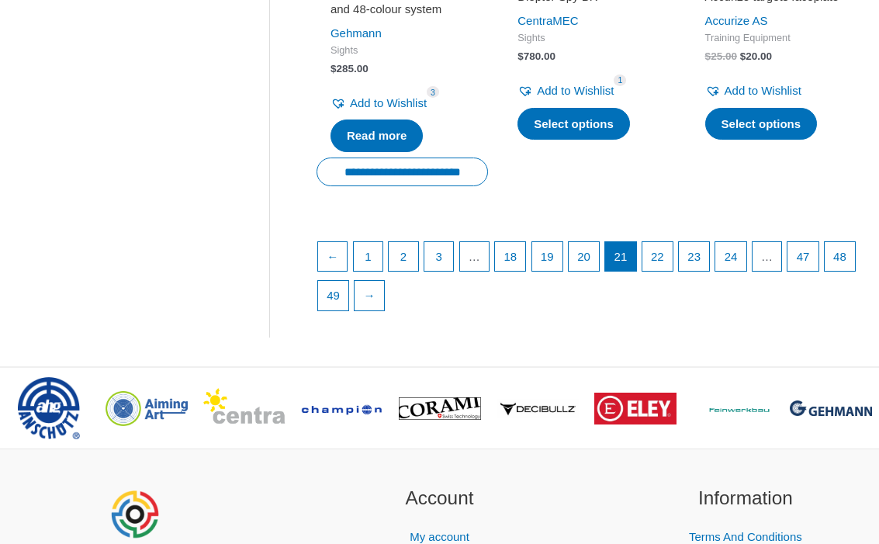
scroll to position [2256, 0]
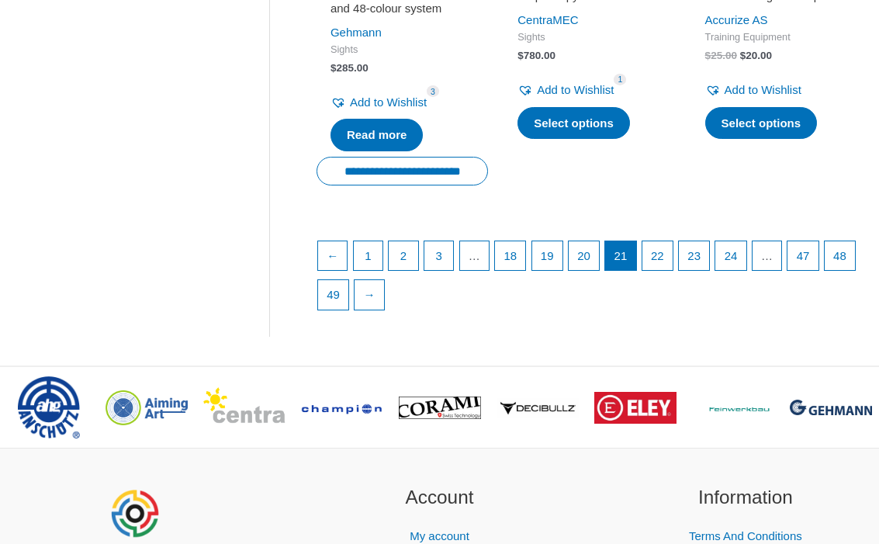
click at [384, 305] on link "→" at bounding box center [369, 294] width 29 height 29
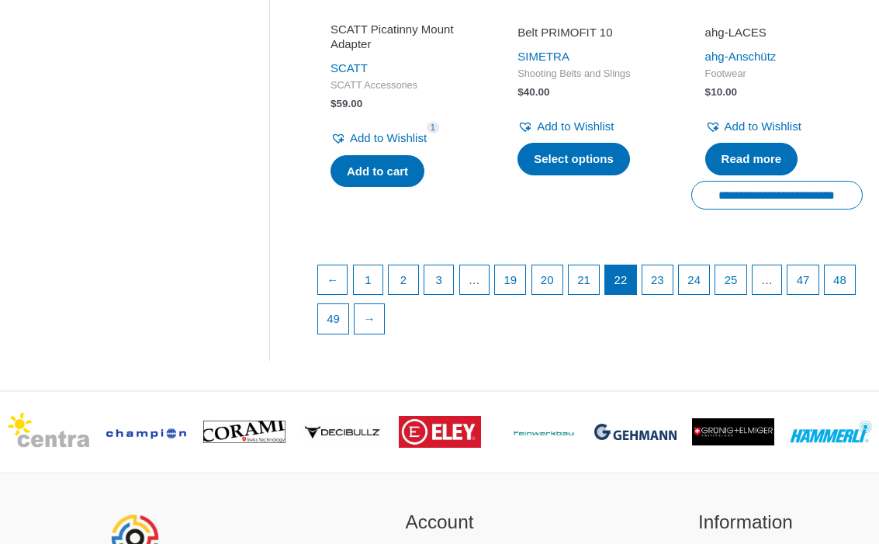
scroll to position [2209, 0]
click at [384, 334] on link "→" at bounding box center [369, 319] width 29 height 29
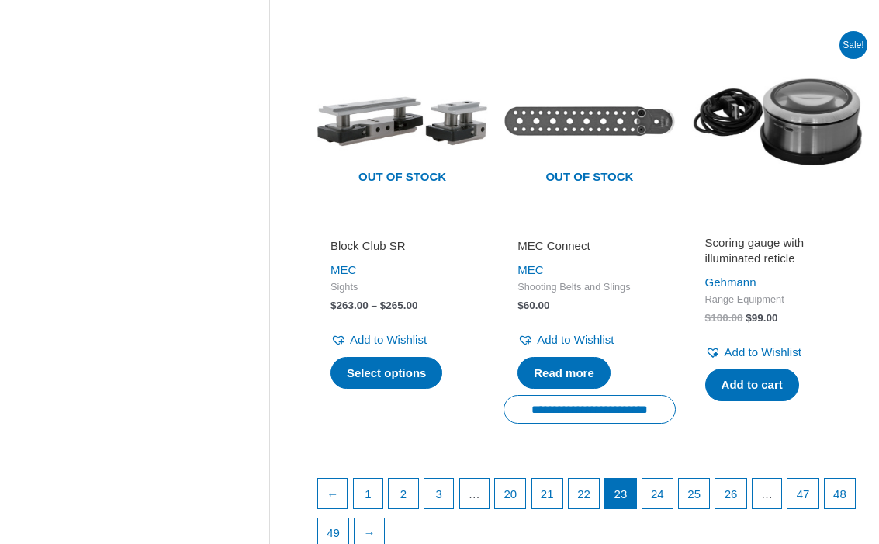
scroll to position [2153, 0]
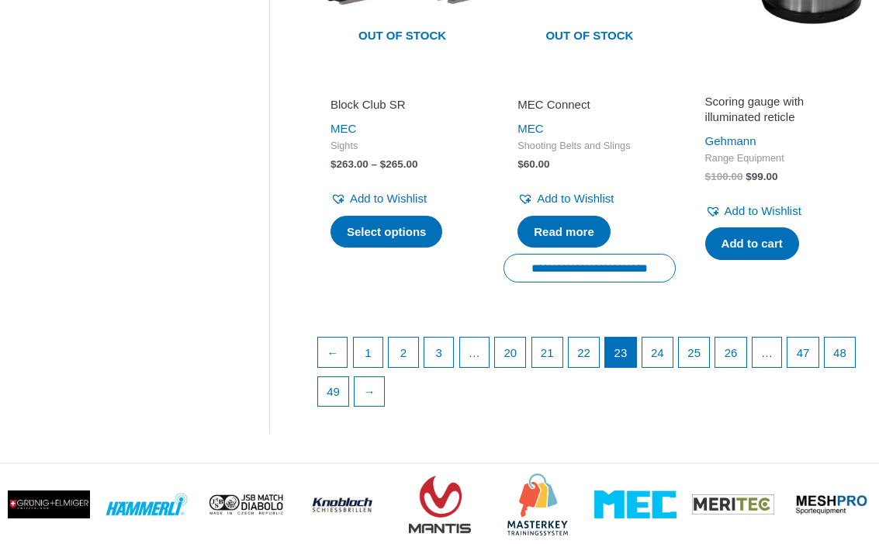
click at [384, 391] on link "→" at bounding box center [369, 392] width 29 height 29
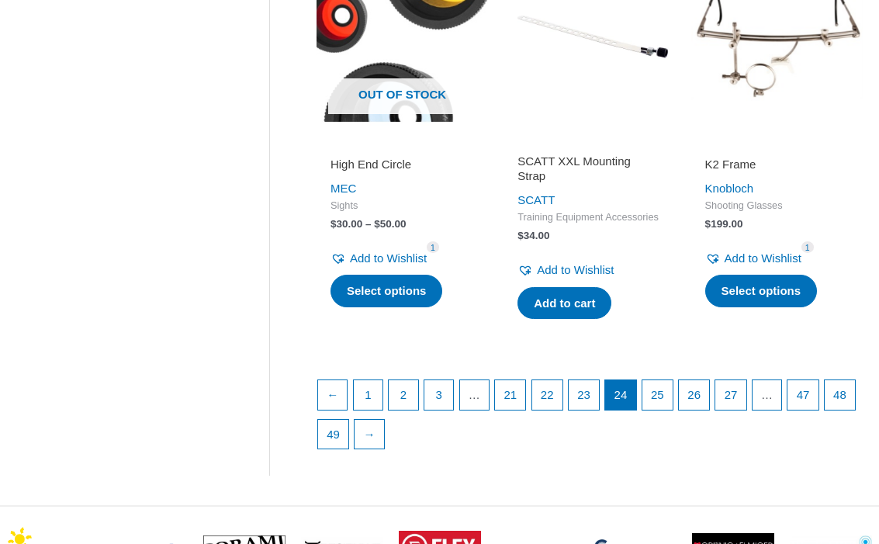
scroll to position [2073, 0]
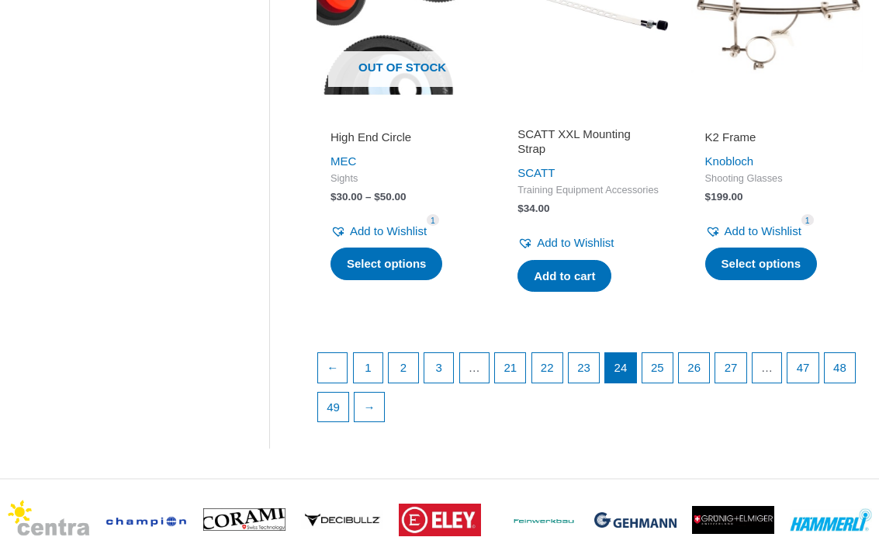
click at [384, 423] on link "→" at bounding box center [369, 407] width 29 height 29
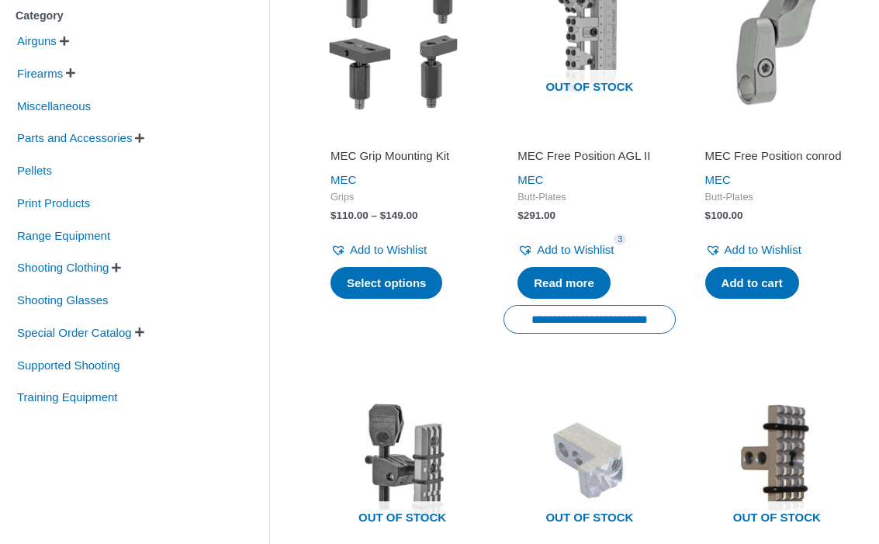
scroll to position [386, 0]
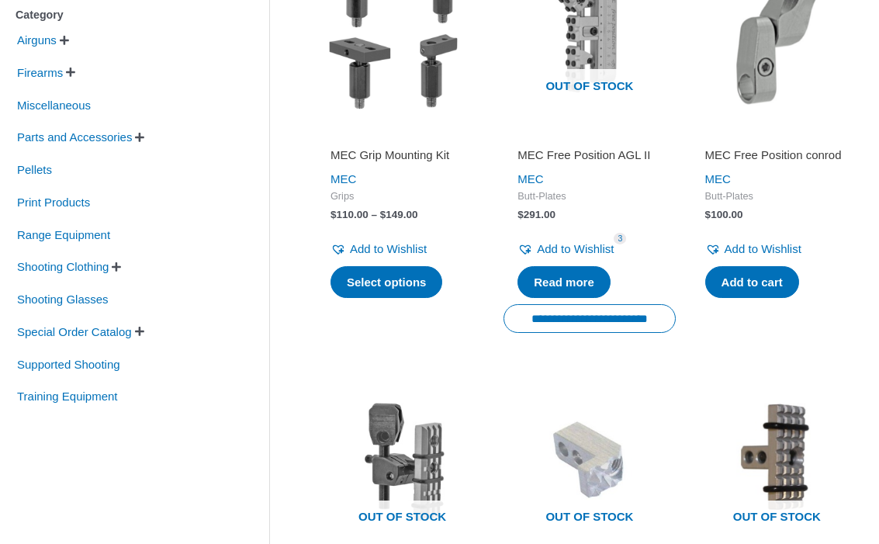
click at [195, 340] on li "Special Order Catalog   Special Order: Air Cylinders and Accessories Special …" at bounding box center [119, 331] width 207 height 29
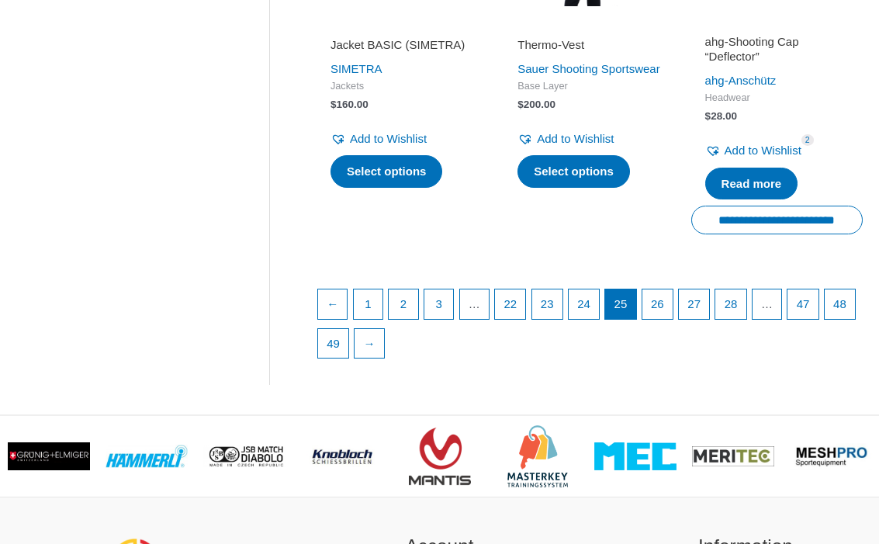
scroll to position [2219, 0]
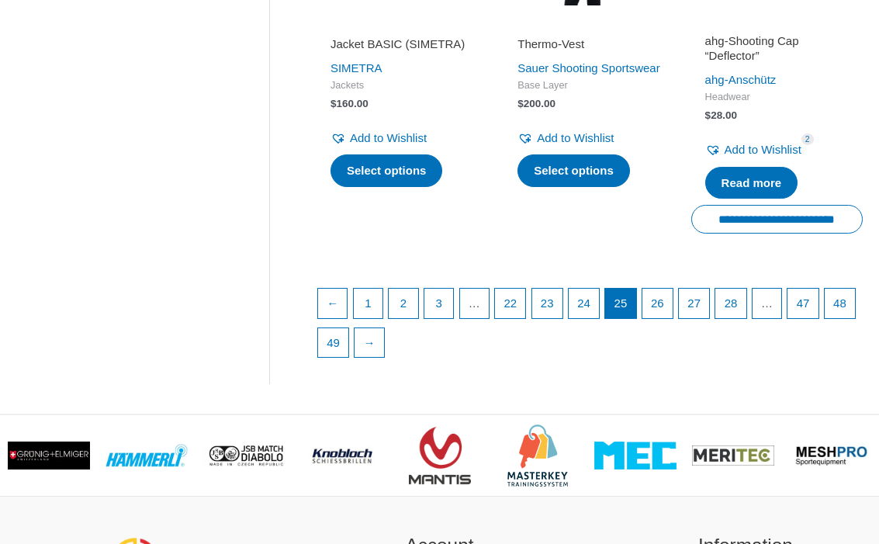
click at [384, 330] on link "→" at bounding box center [369, 343] width 29 height 29
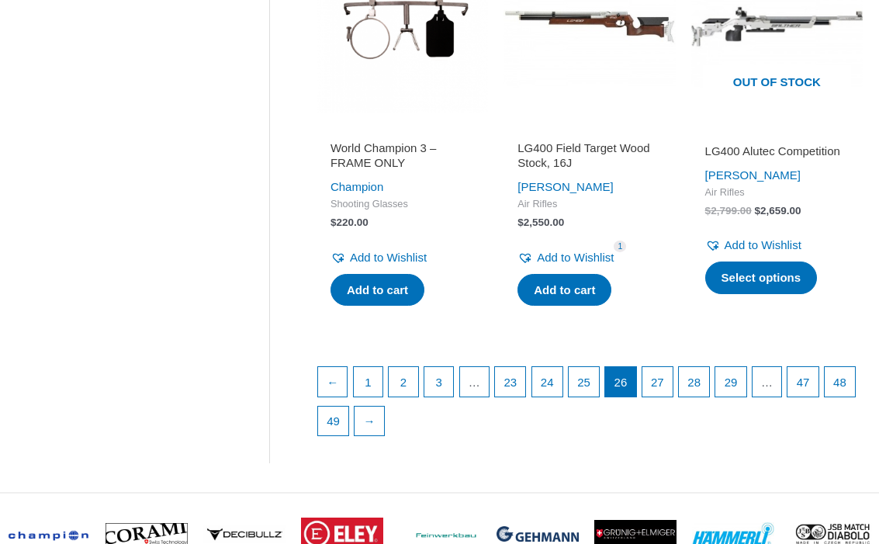
scroll to position [2160, 0]
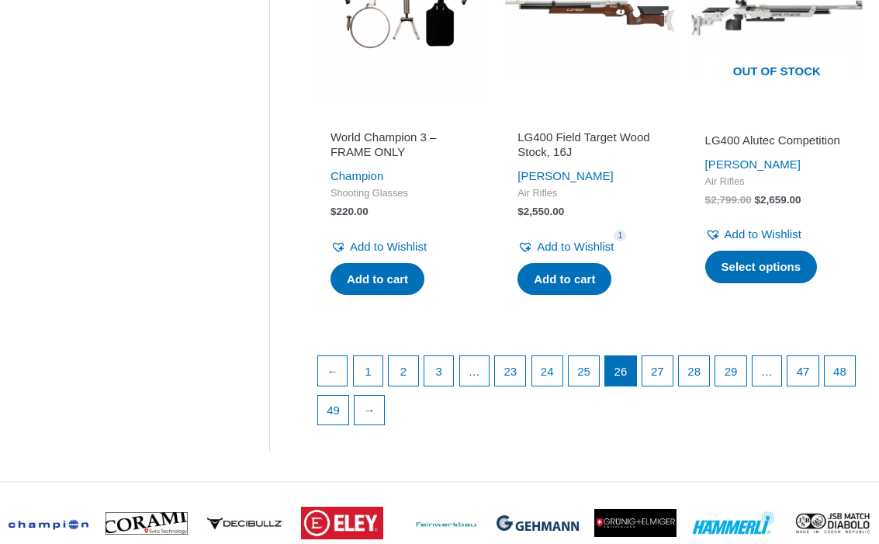
click at [384, 406] on link "→" at bounding box center [369, 410] width 29 height 29
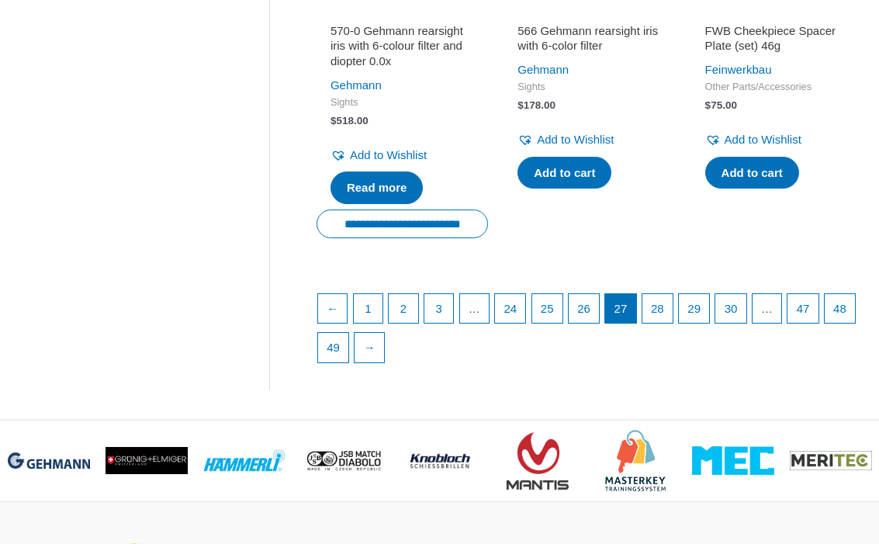
scroll to position [2180, 0]
click at [384, 362] on link "→" at bounding box center [369, 347] width 29 height 29
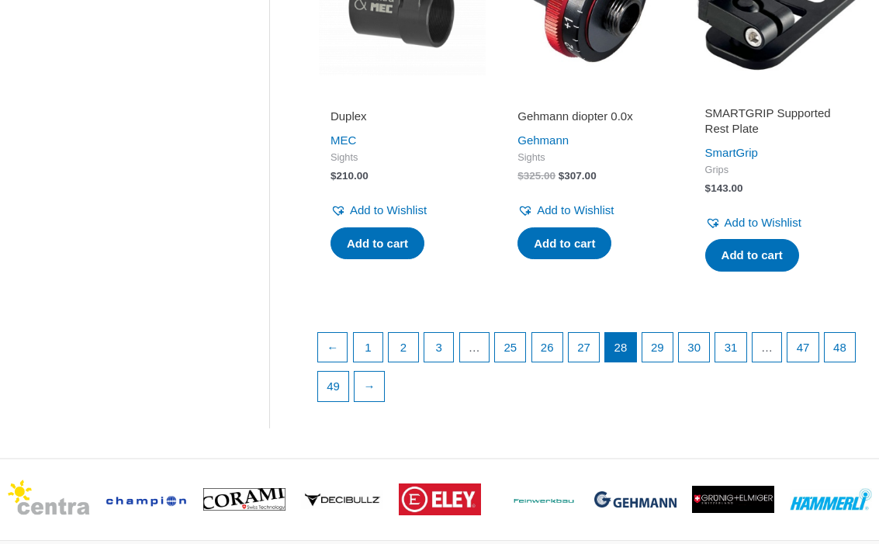
scroll to position [2185, 0]
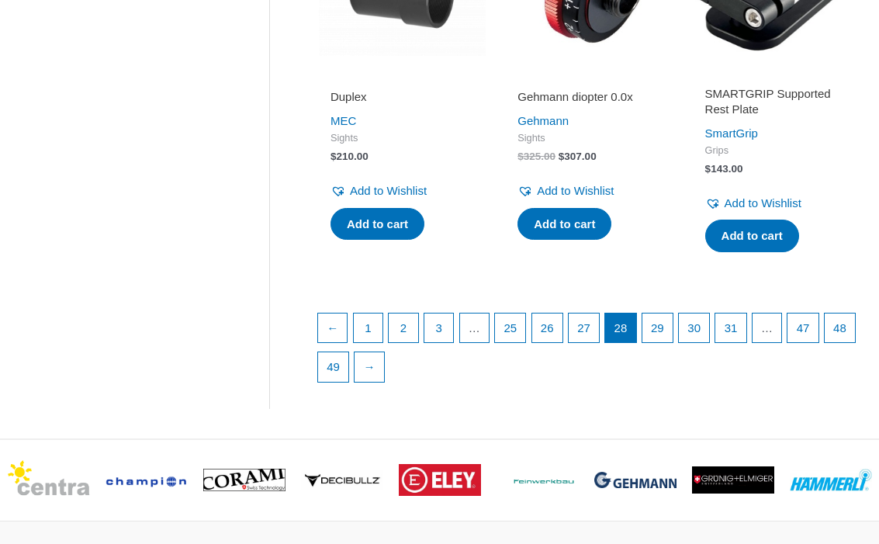
click at [384, 359] on link "→" at bounding box center [369, 367] width 29 height 29
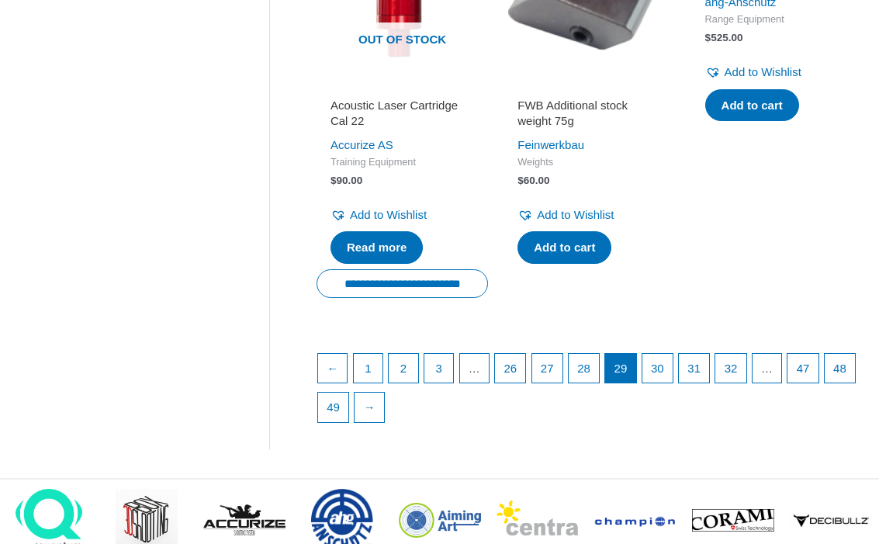
scroll to position [2208, 0]
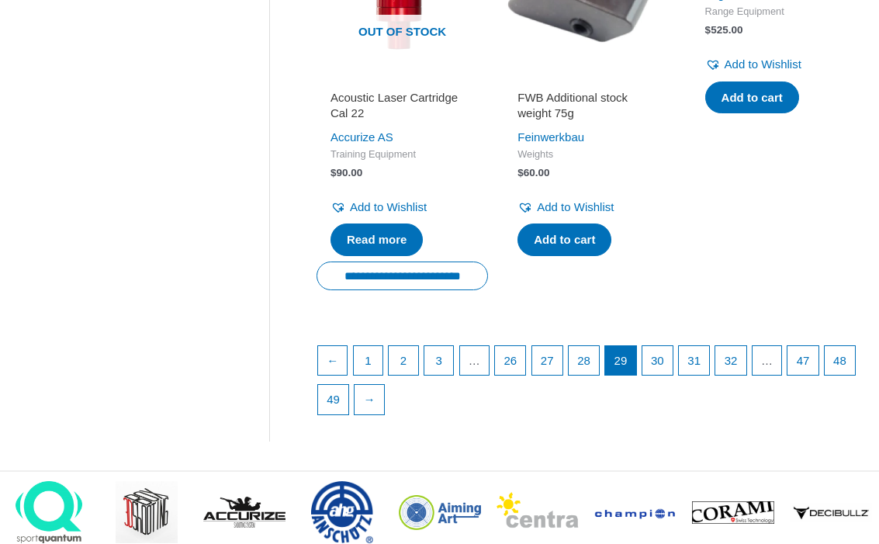
click at [384, 386] on link "→" at bounding box center [369, 400] width 29 height 29
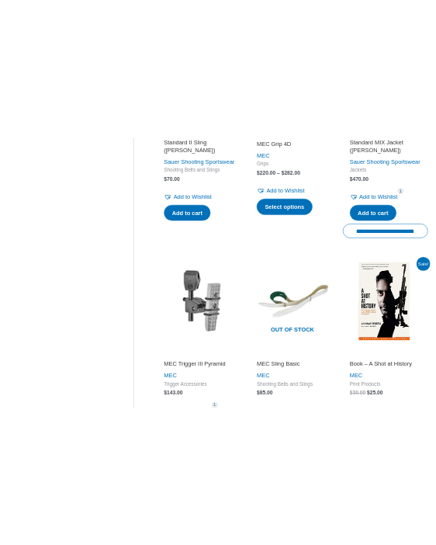
scroll to position [2098, 0]
